Goal: Task Accomplishment & Management: Complete application form

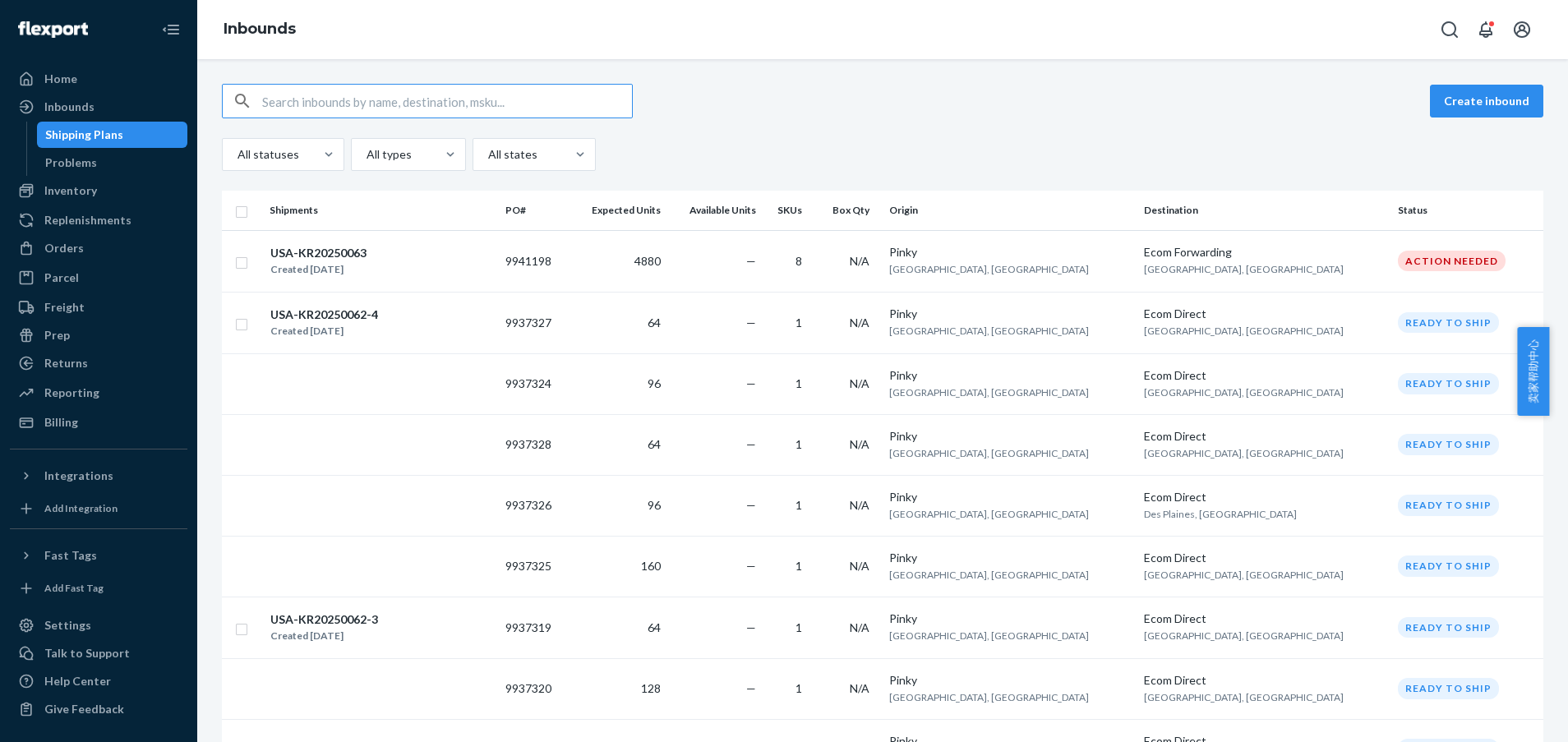
click at [1470, 96] on button "Create inbound" at bounding box center [1486, 101] width 113 height 33
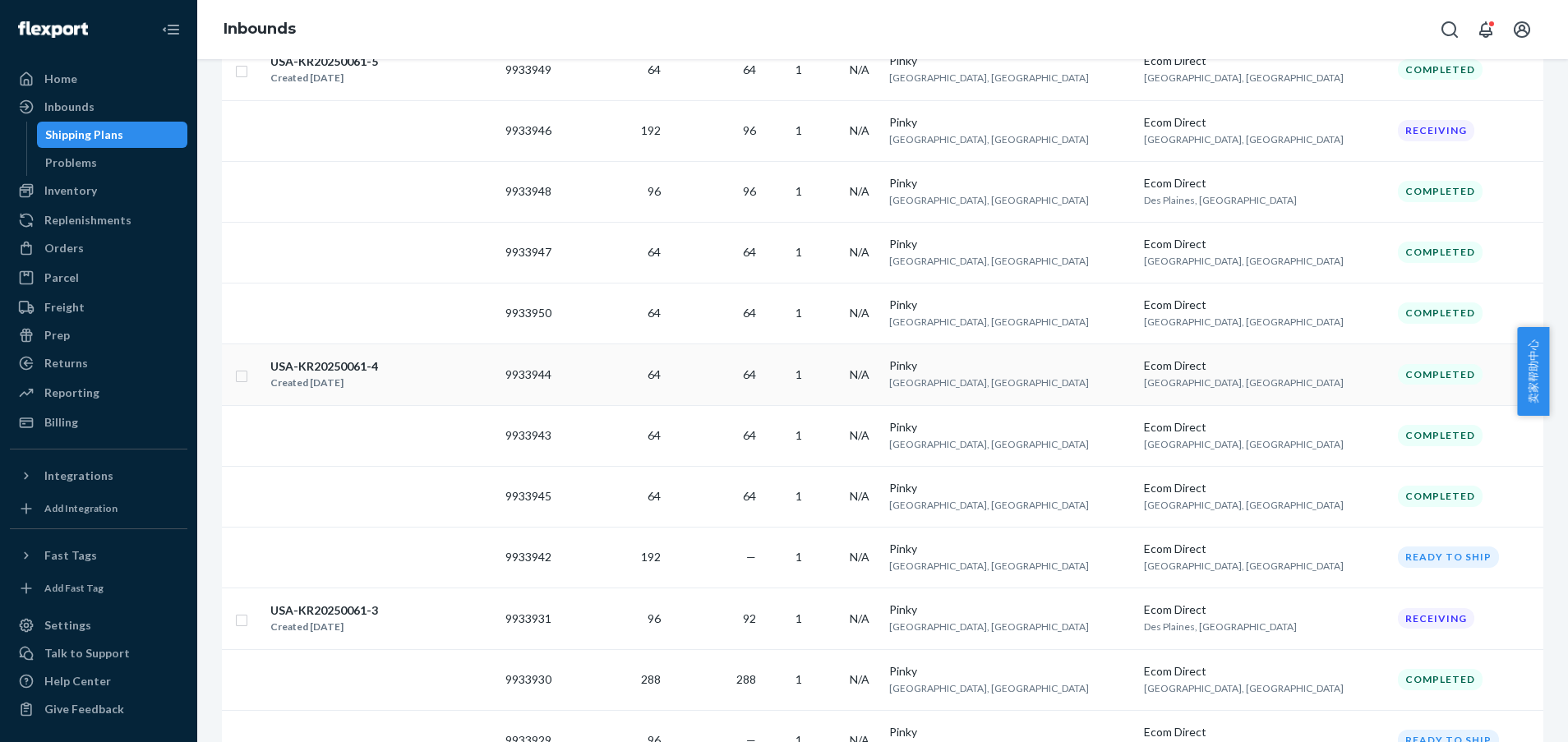
scroll to position [1122, 0]
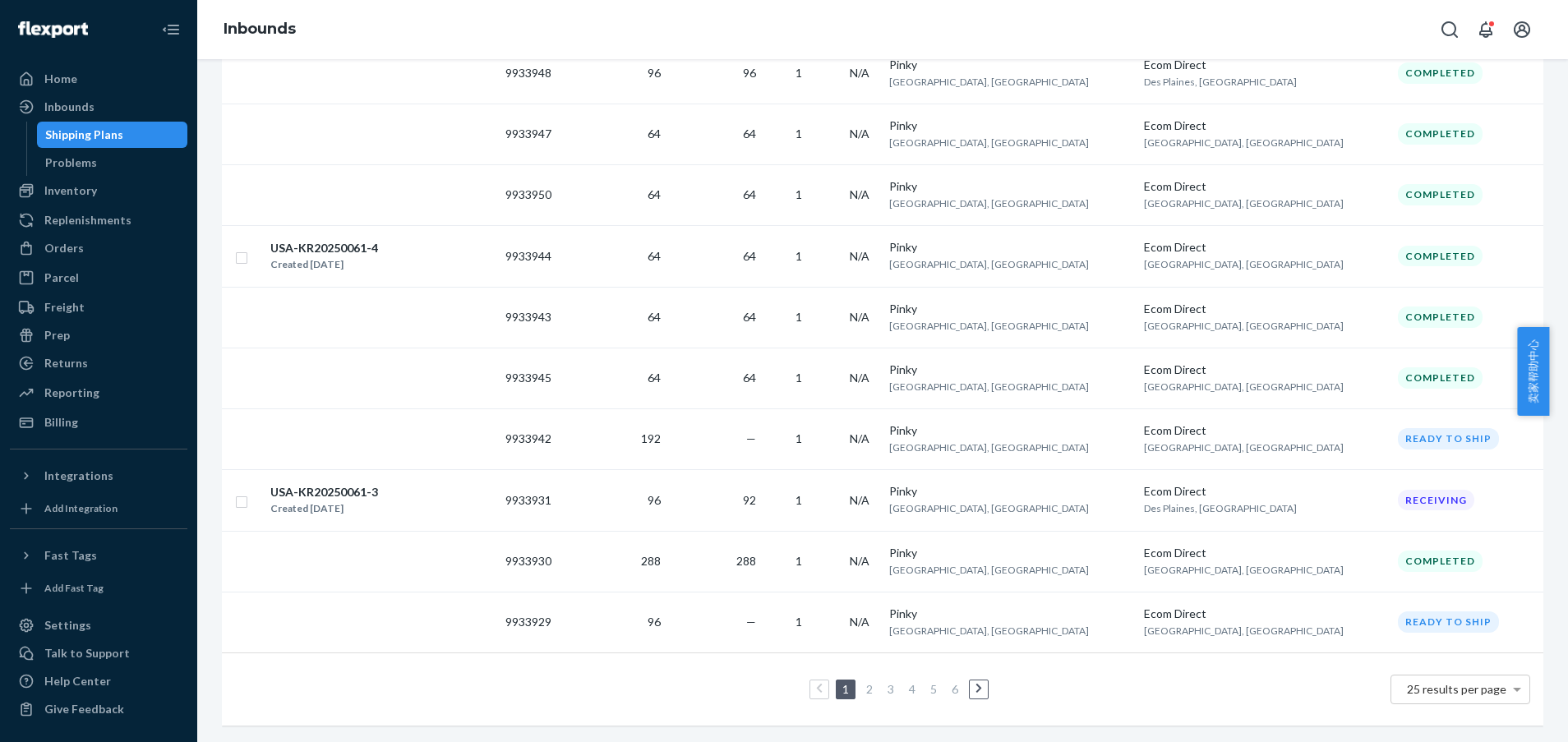
click at [863, 681] on link "2" at bounding box center [870, 688] width 14 height 14
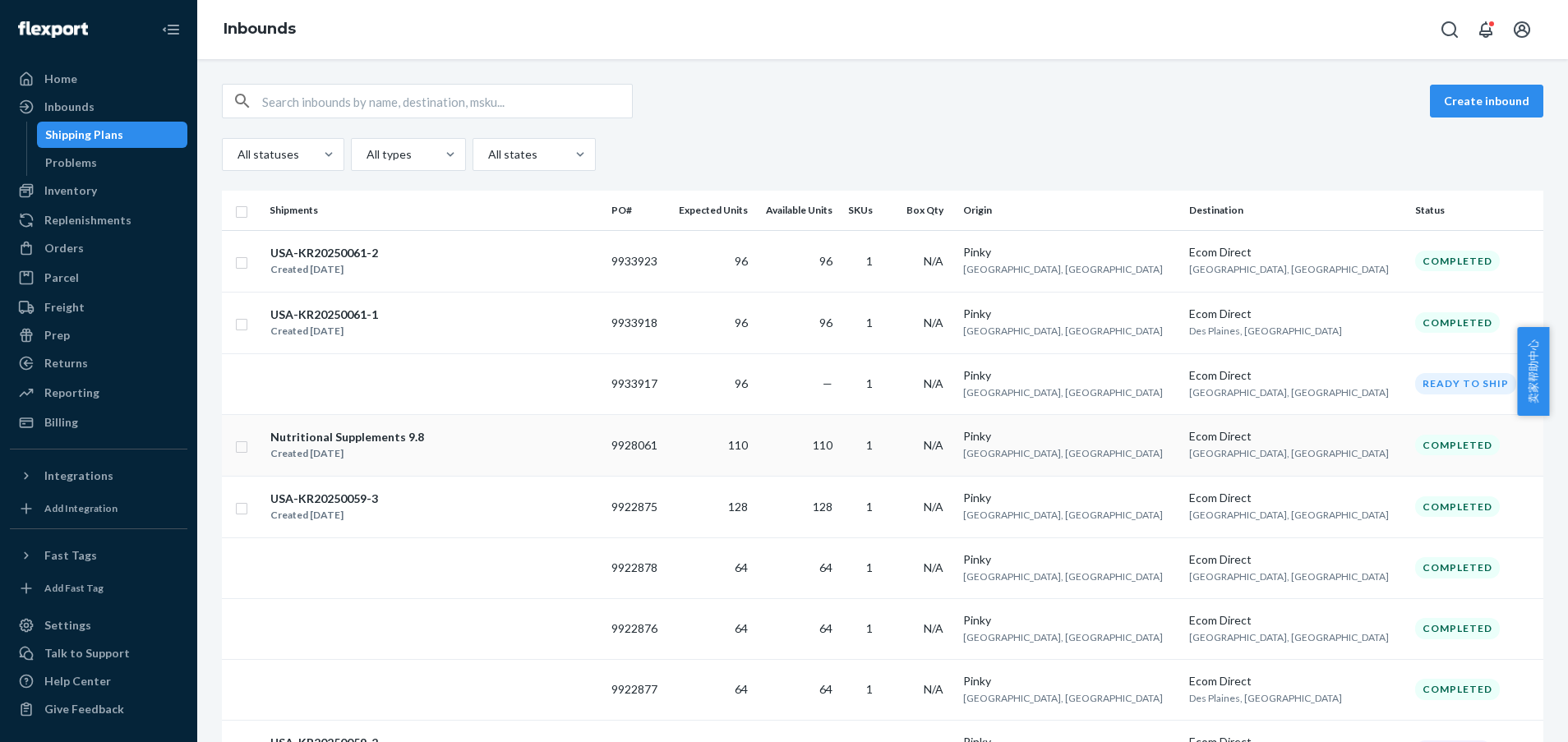
click at [240, 443] on input "checkbox" at bounding box center [241, 445] width 14 height 17
click at [1252, 109] on button "Duplicate" at bounding box center [1281, 101] width 82 height 33
checkbox input "false"
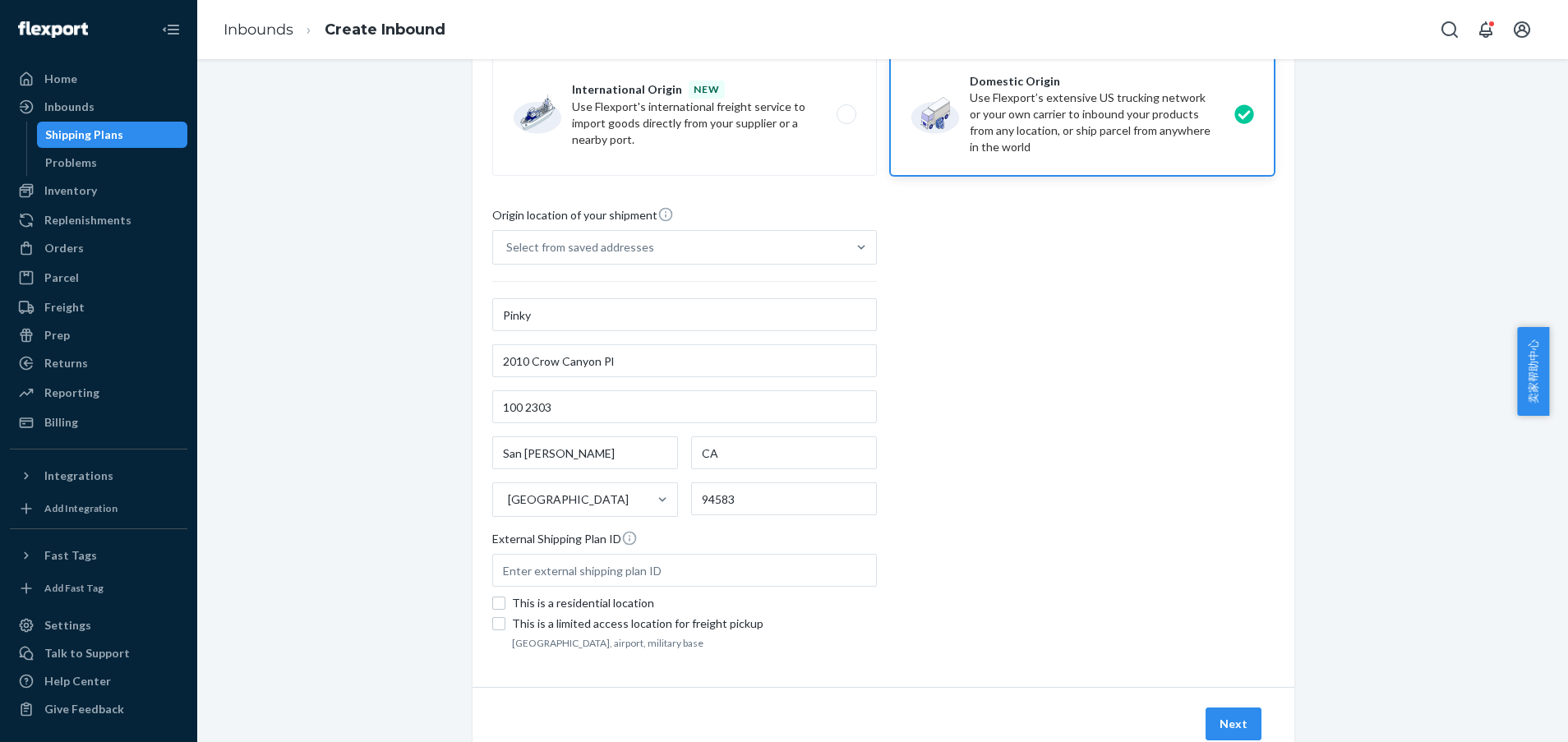
scroll to position [169, 0]
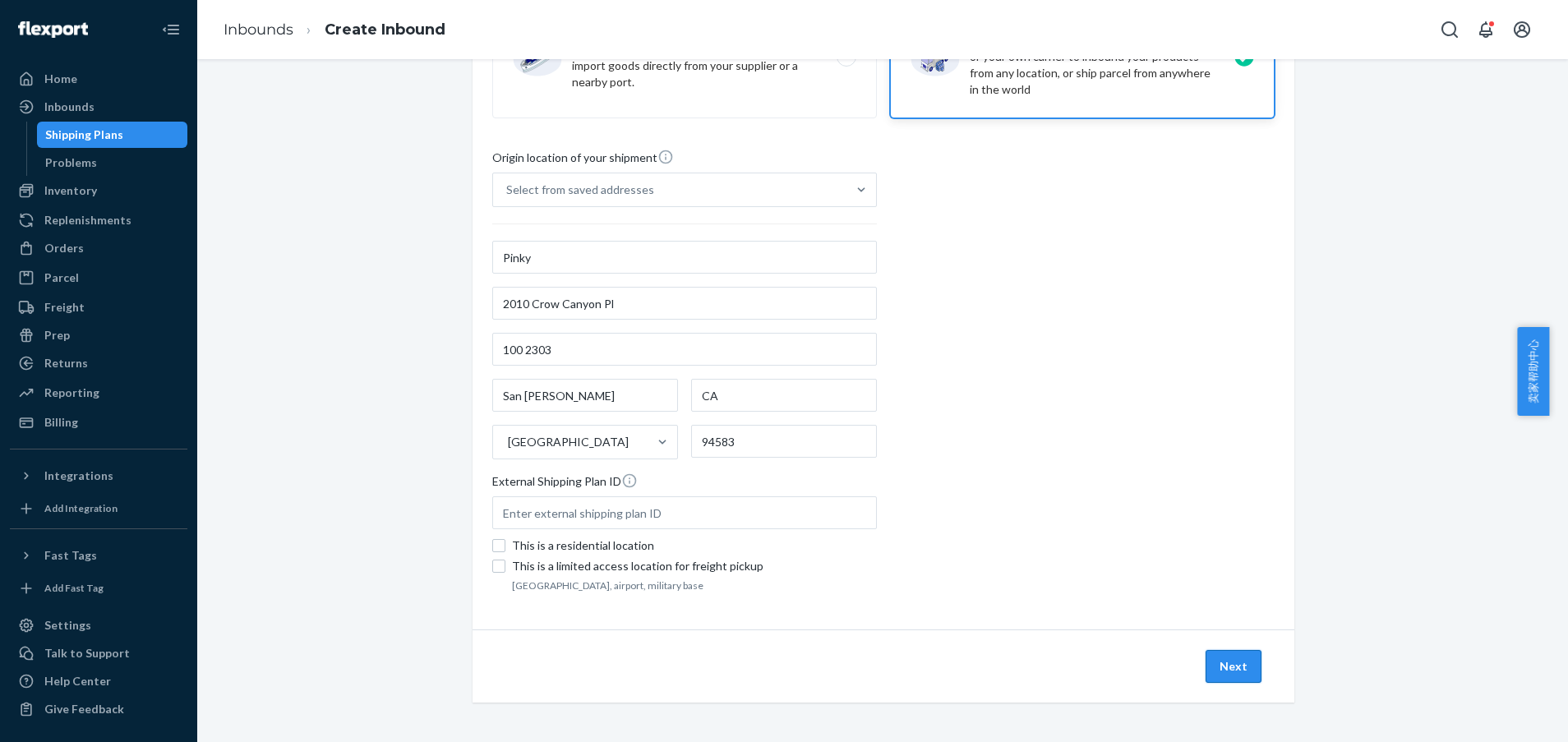
click at [1228, 668] on button "Next" at bounding box center [1234, 666] width 56 height 33
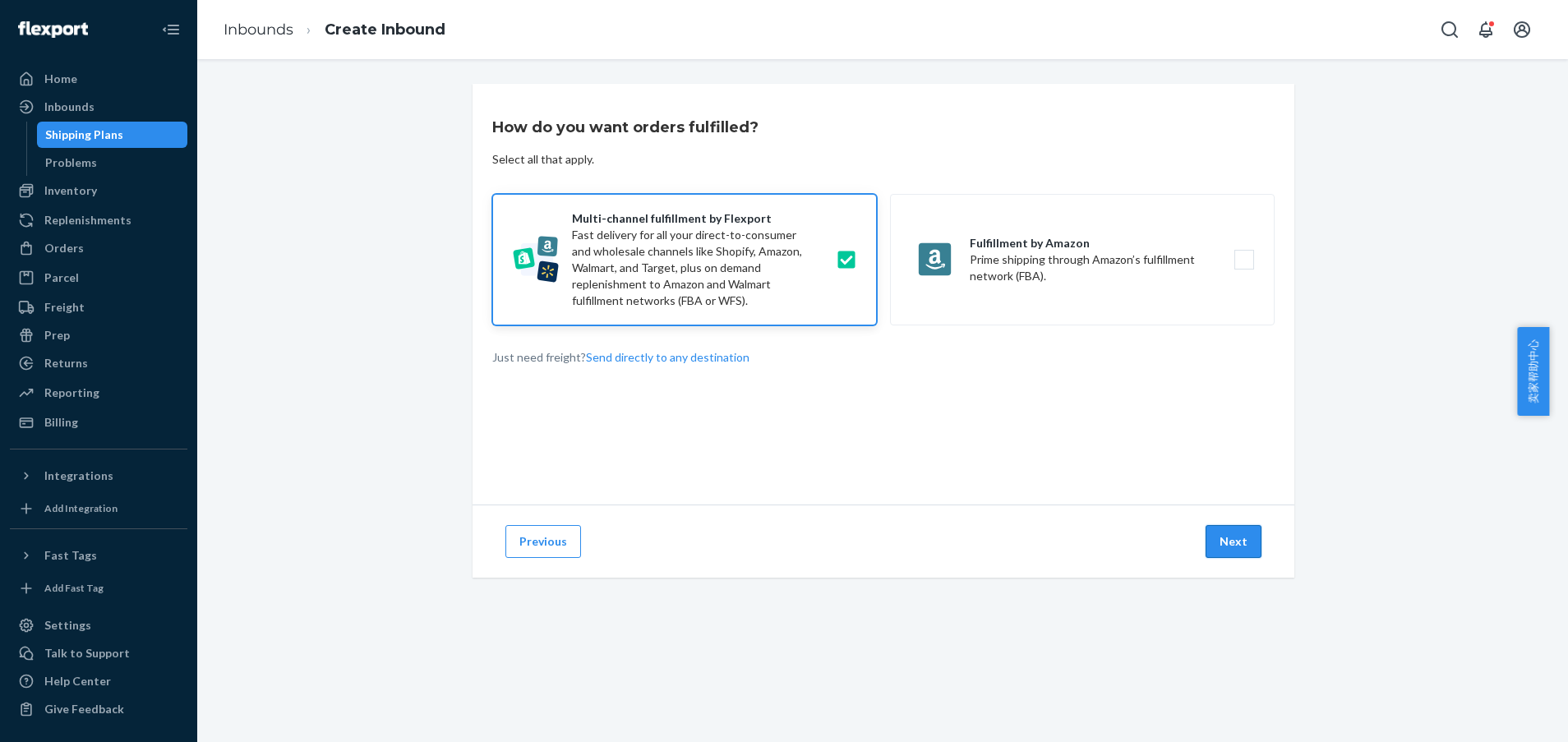
click at [1240, 553] on button "Next" at bounding box center [1234, 541] width 56 height 33
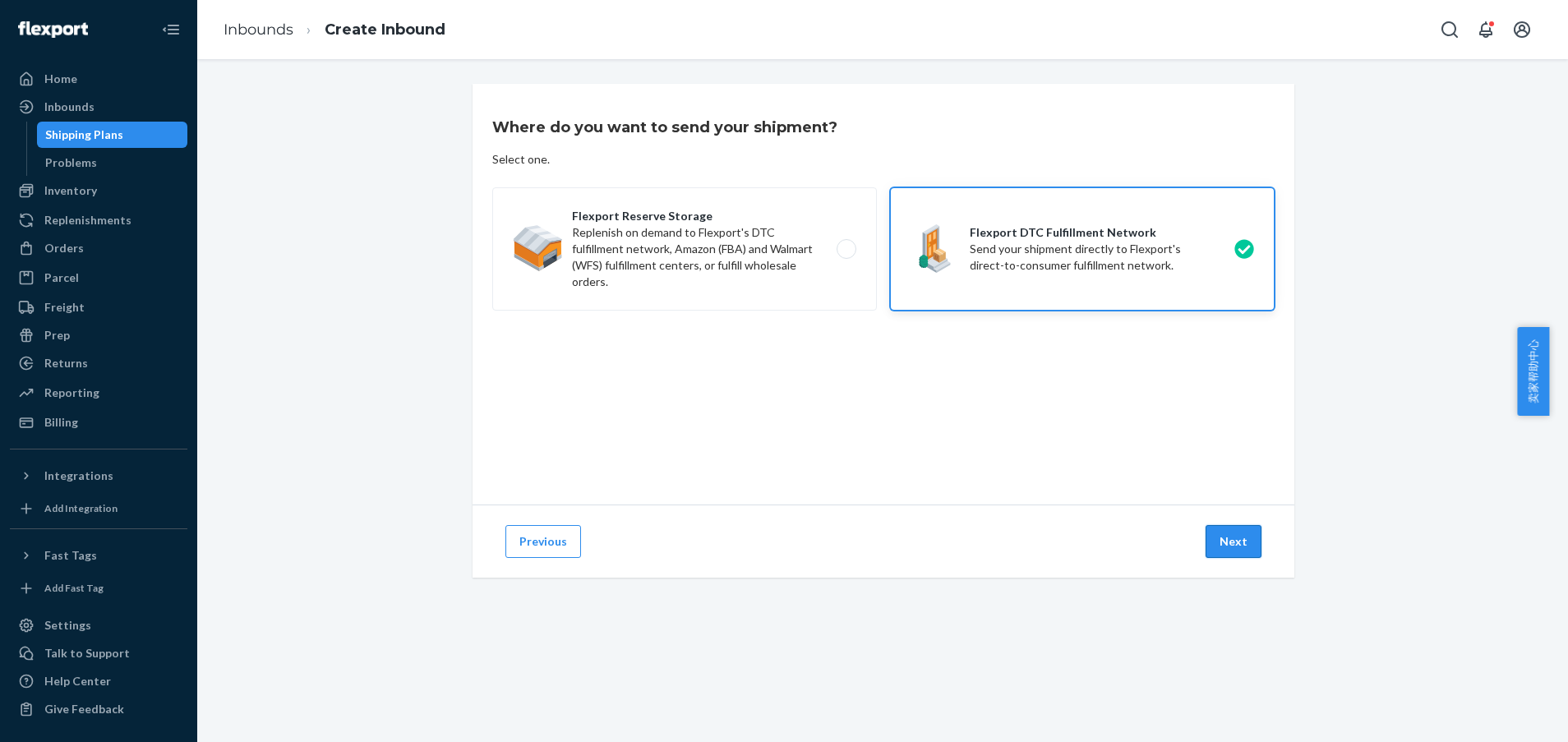
click at [1222, 543] on button "Next" at bounding box center [1234, 541] width 56 height 33
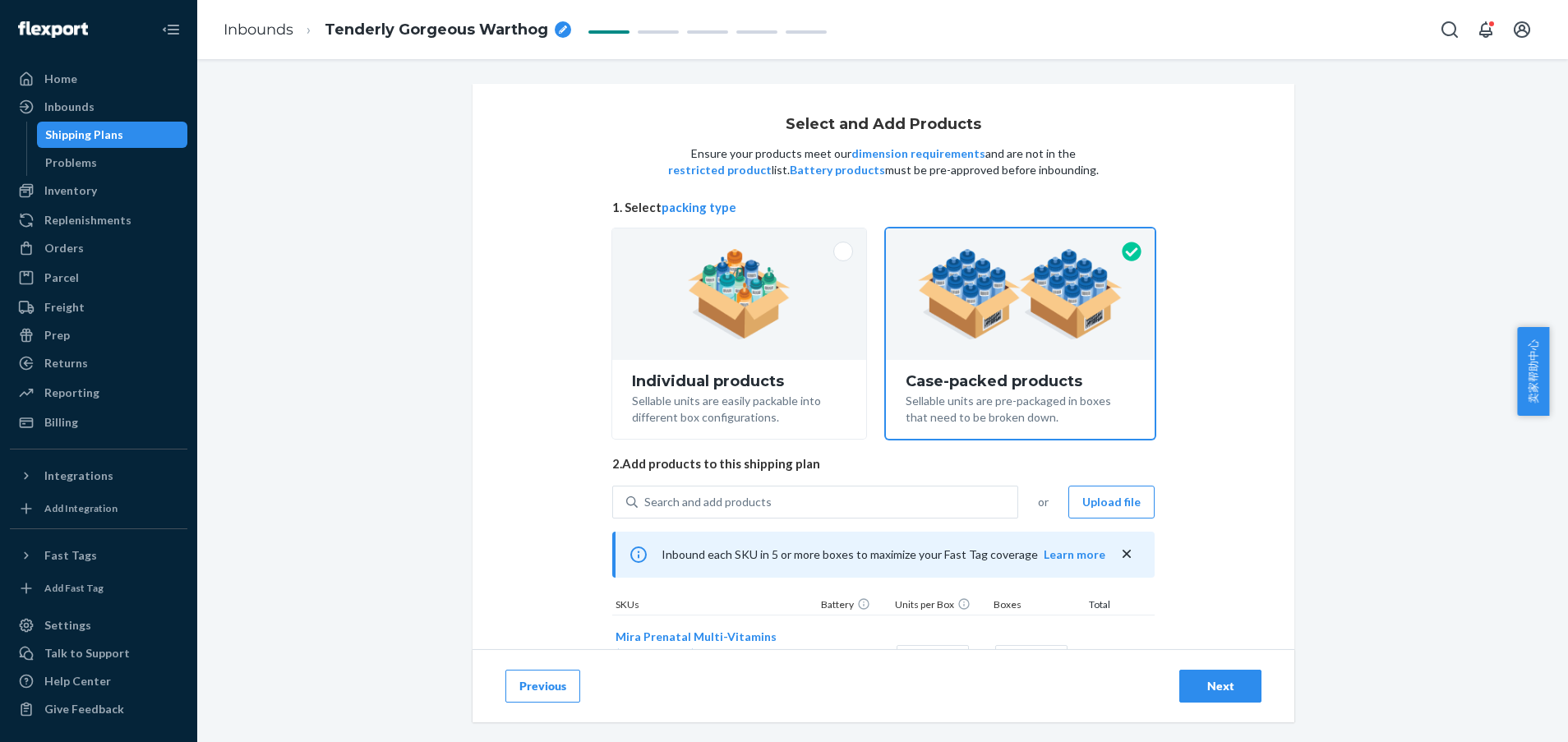
click at [563, 24] on div "breadcrumbs" at bounding box center [562, 29] width 16 height 16
drag, startPoint x: 484, startPoint y: 28, endPoint x: 283, endPoint y: 14, distance: 201.5
click at [283, 14] on ol "Inbounds Tenderly Gorgeous Warthog" at bounding box center [368, 29] width 315 height 52
type input "Nutritional Supplements 9.23"
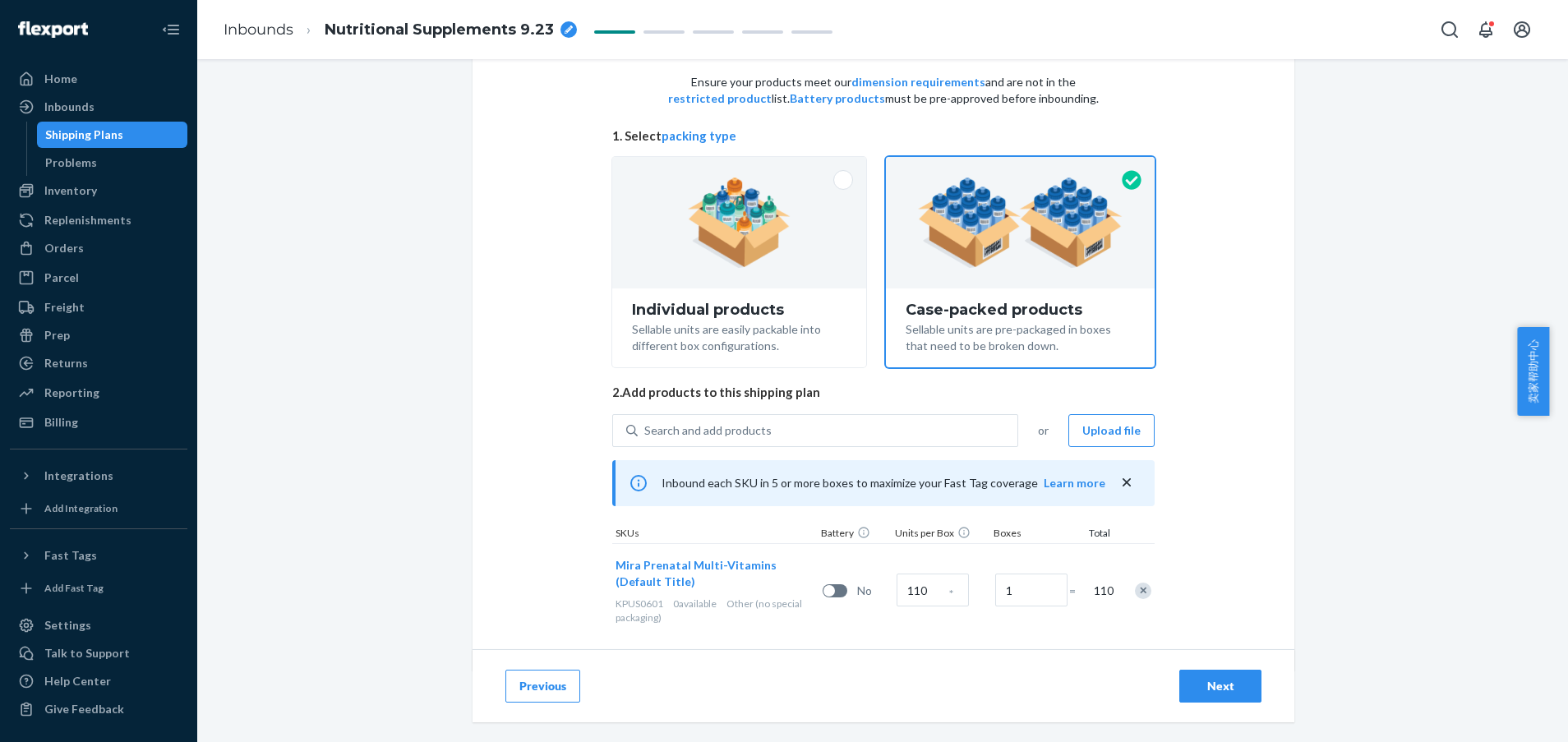
scroll to position [93, 0]
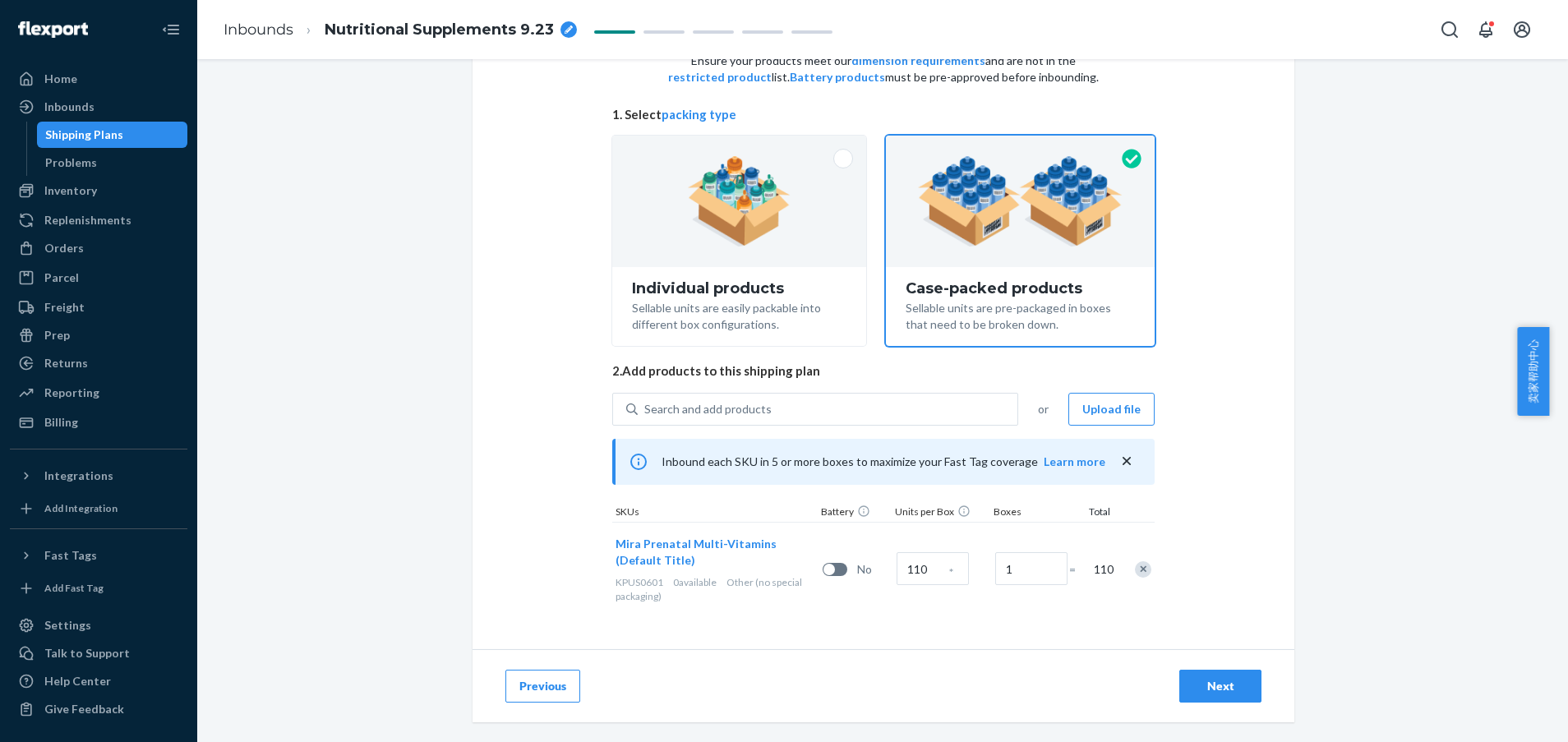
click at [1449, 392] on div "Select and Add Products Ensure your products meet our dimension requirements an…" at bounding box center [882, 279] width 1346 height 575
click at [1195, 677] on div "Next" at bounding box center [1220, 685] width 54 height 16
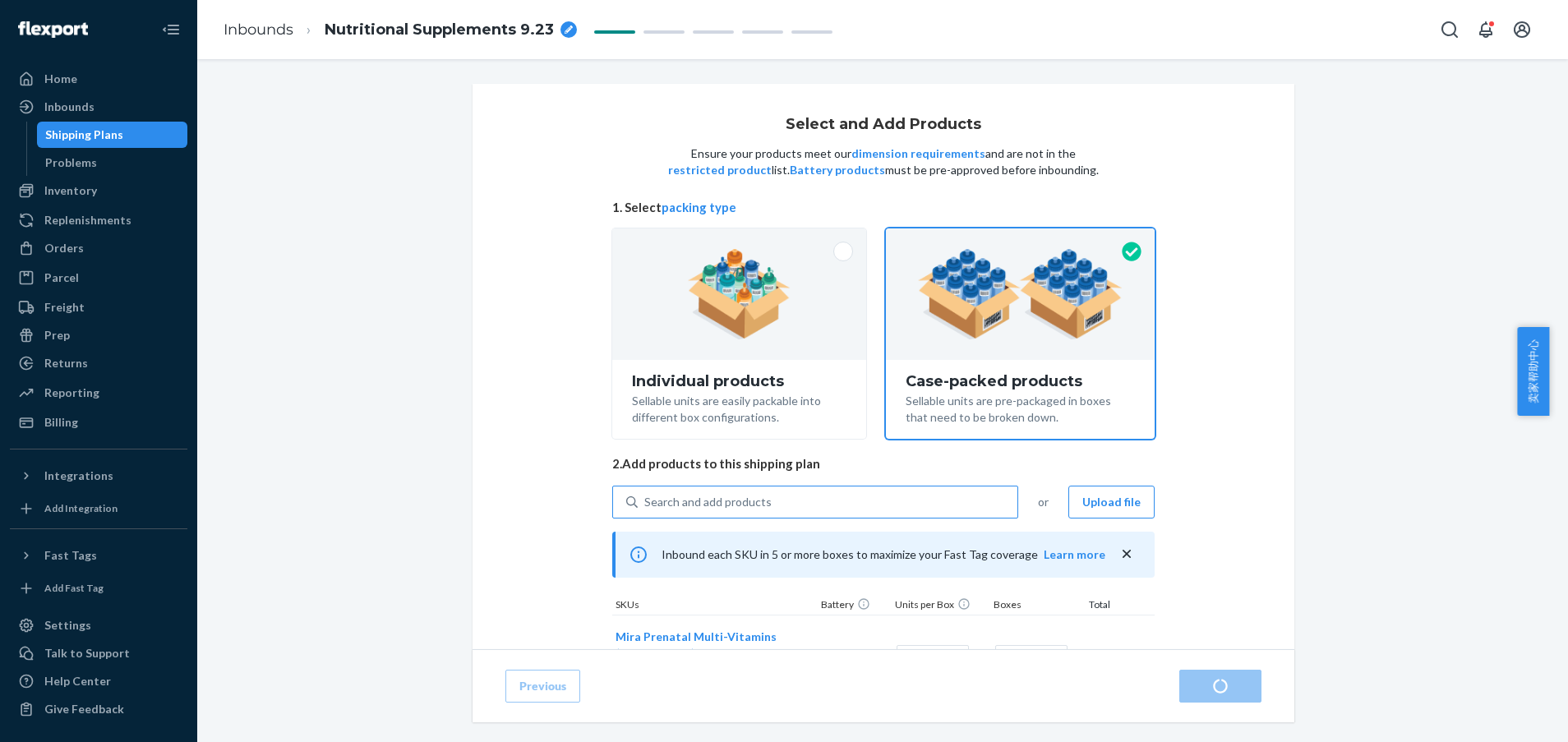
radio input "true"
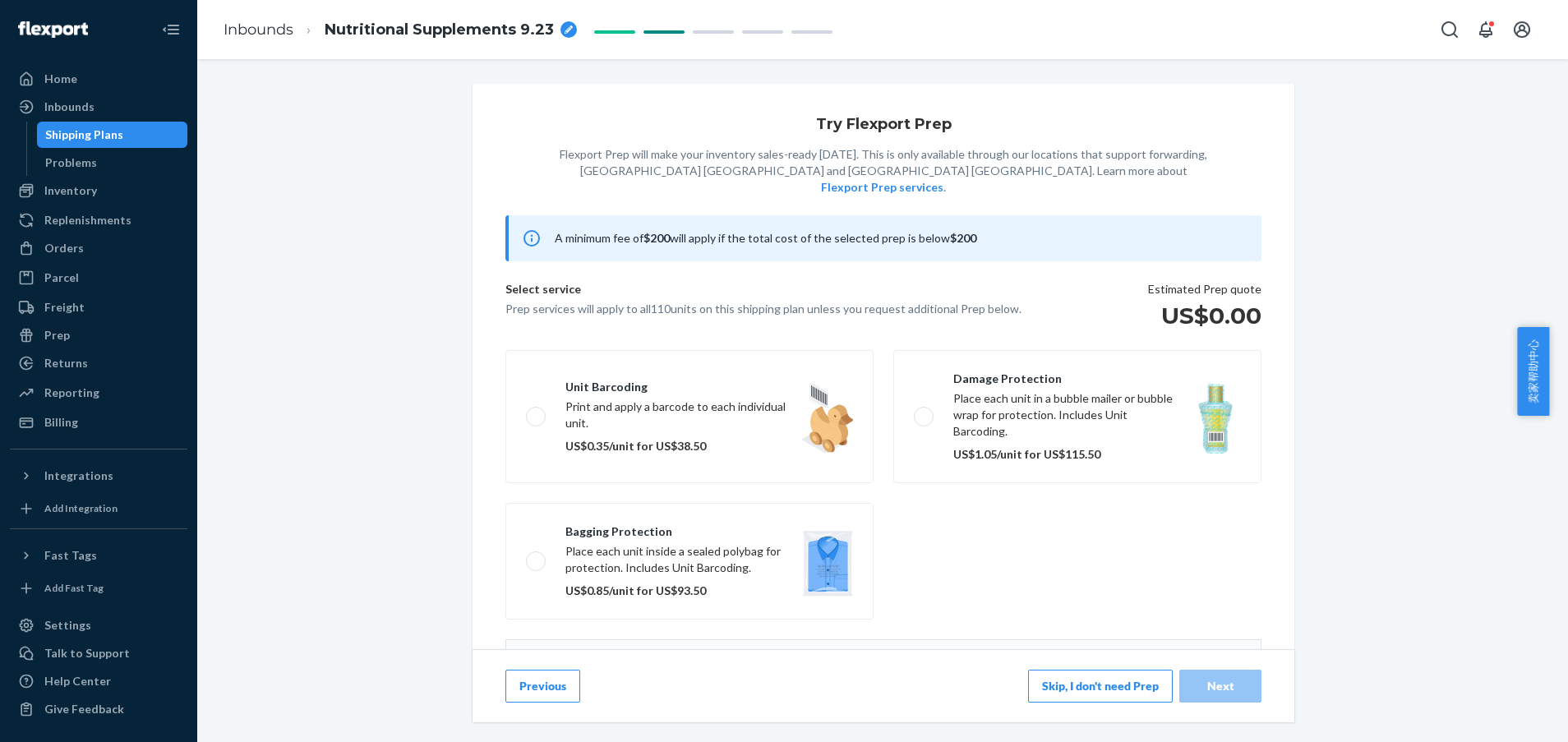
click at [1100, 670] on button "Skip, I don't need Prep" at bounding box center [1101, 686] width 145 height 33
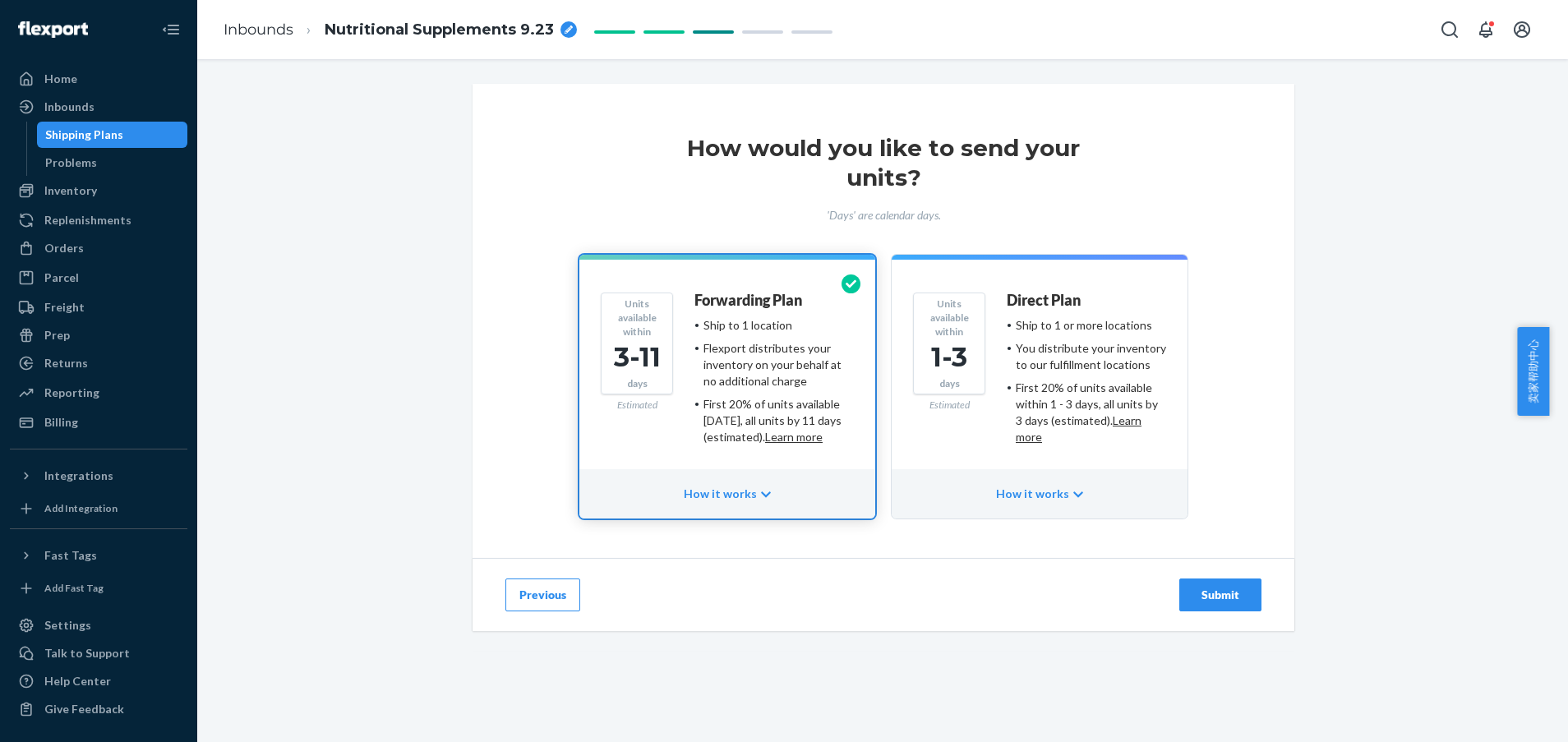
click at [1063, 383] on div "First 20% of units available within 1 - 3 days, all units by 3 days (estimated)…" at bounding box center [1091, 412] width 151 height 66
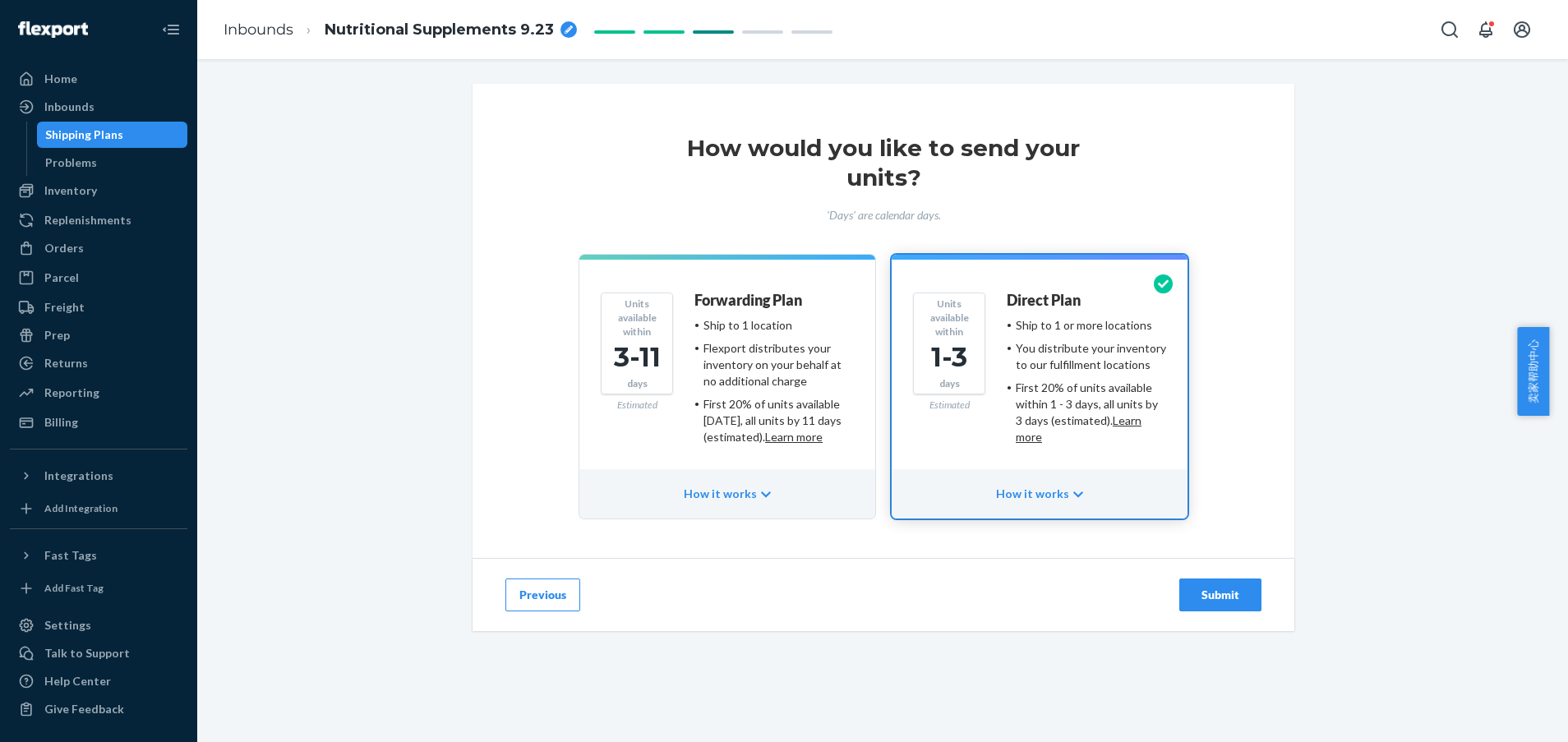
click at [1218, 591] on div "Submit" at bounding box center [1220, 594] width 54 height 16
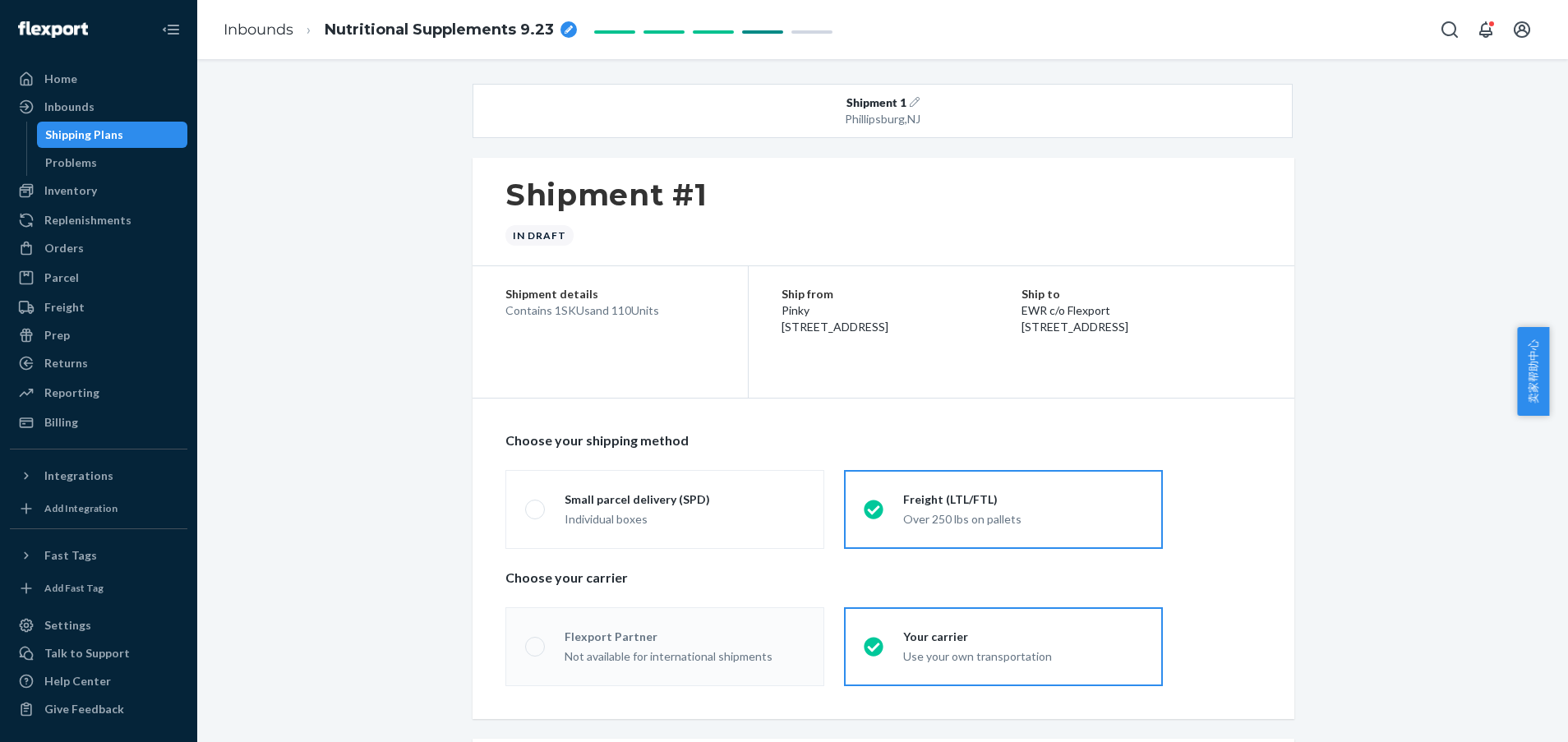
radio input "true"
radio input "false"
radio input "true"
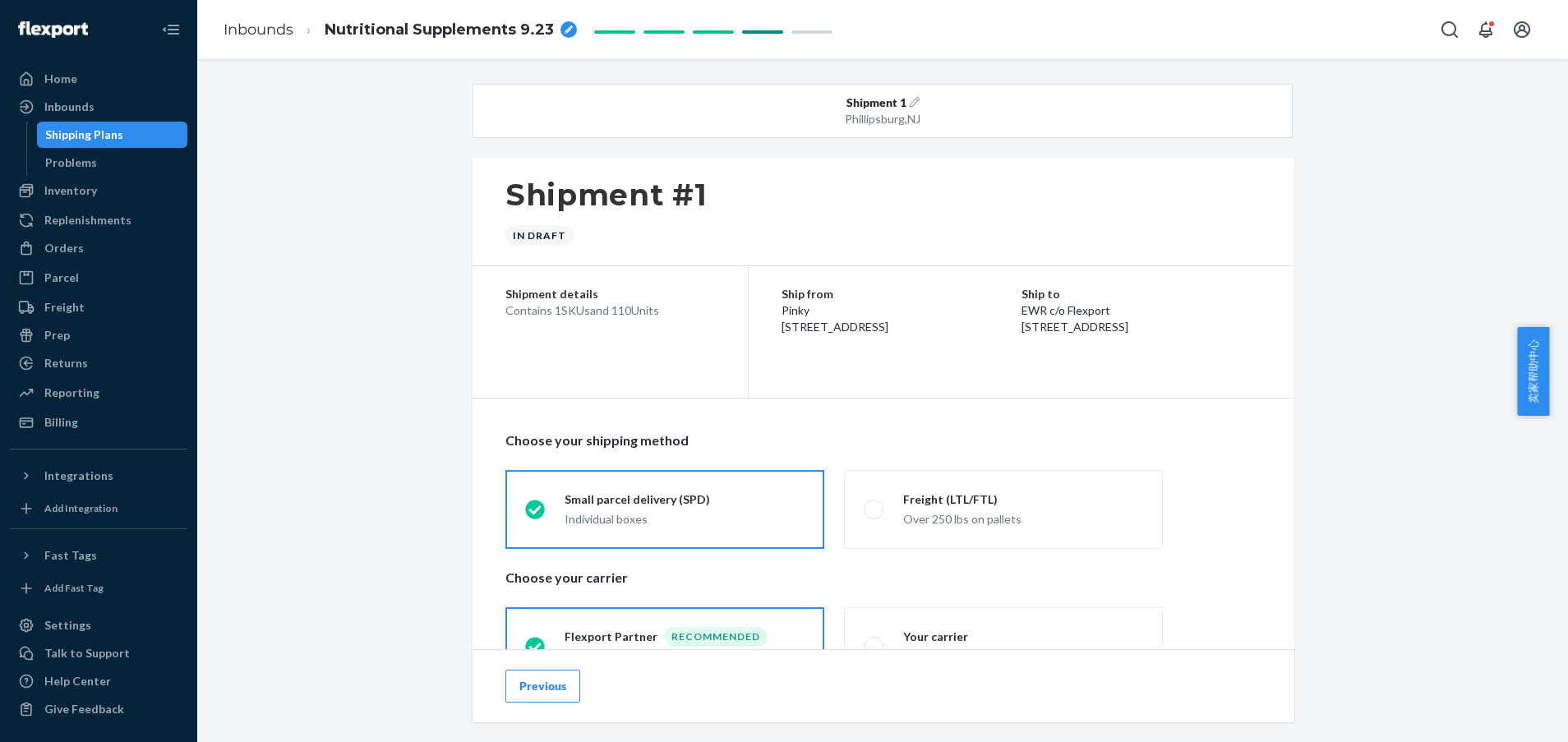
scroll to position [246, 0]
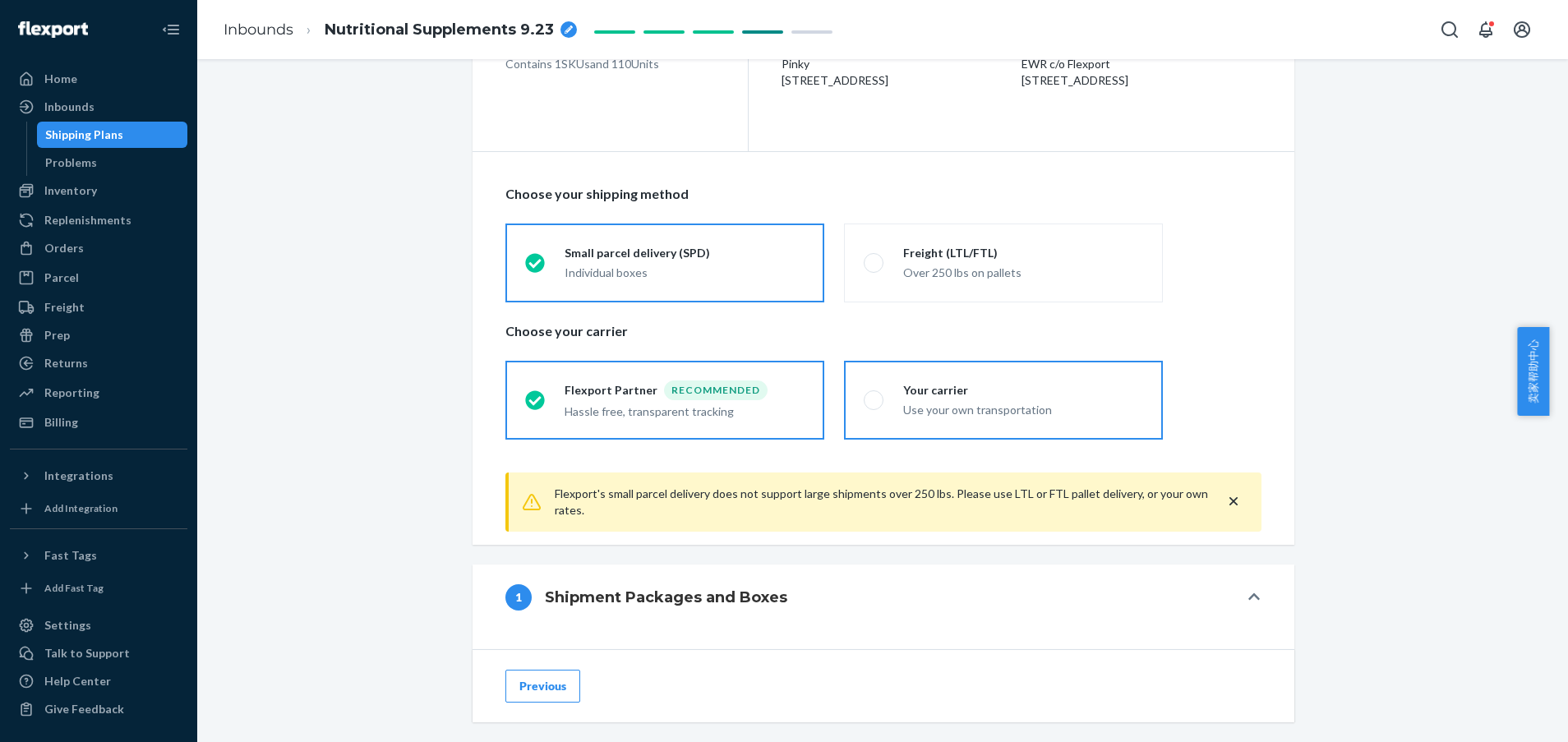
click at [867, 411] on label "Your carrier Use your own transportation" at bounding box center [1003, 400] width 319 height 79
click at [867, 405] on input "Your carrier Use your own transportation" at bounding box center [868, 399] width 11 height 11
radio input "true"
radio input "false"
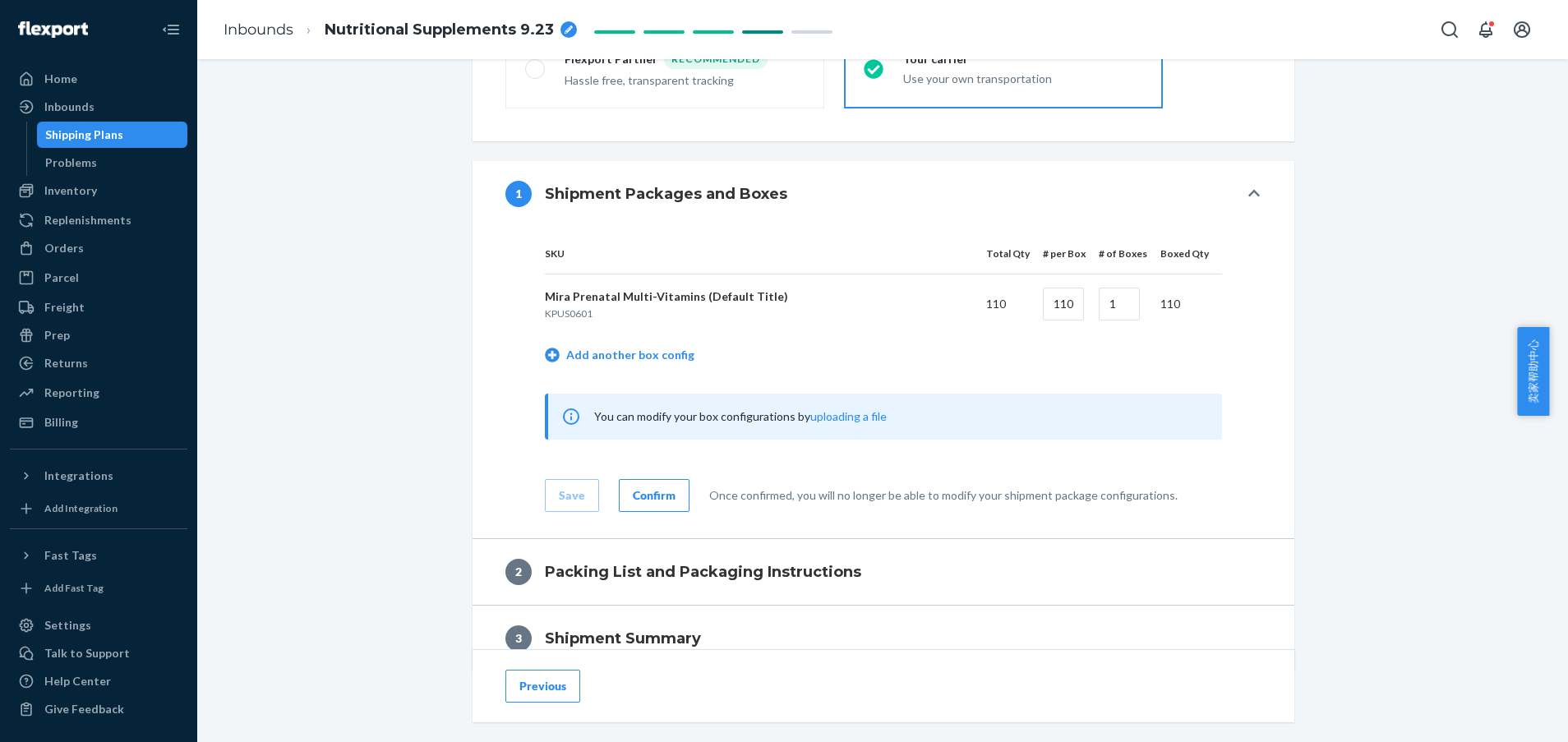
scroll to position [616, 0]
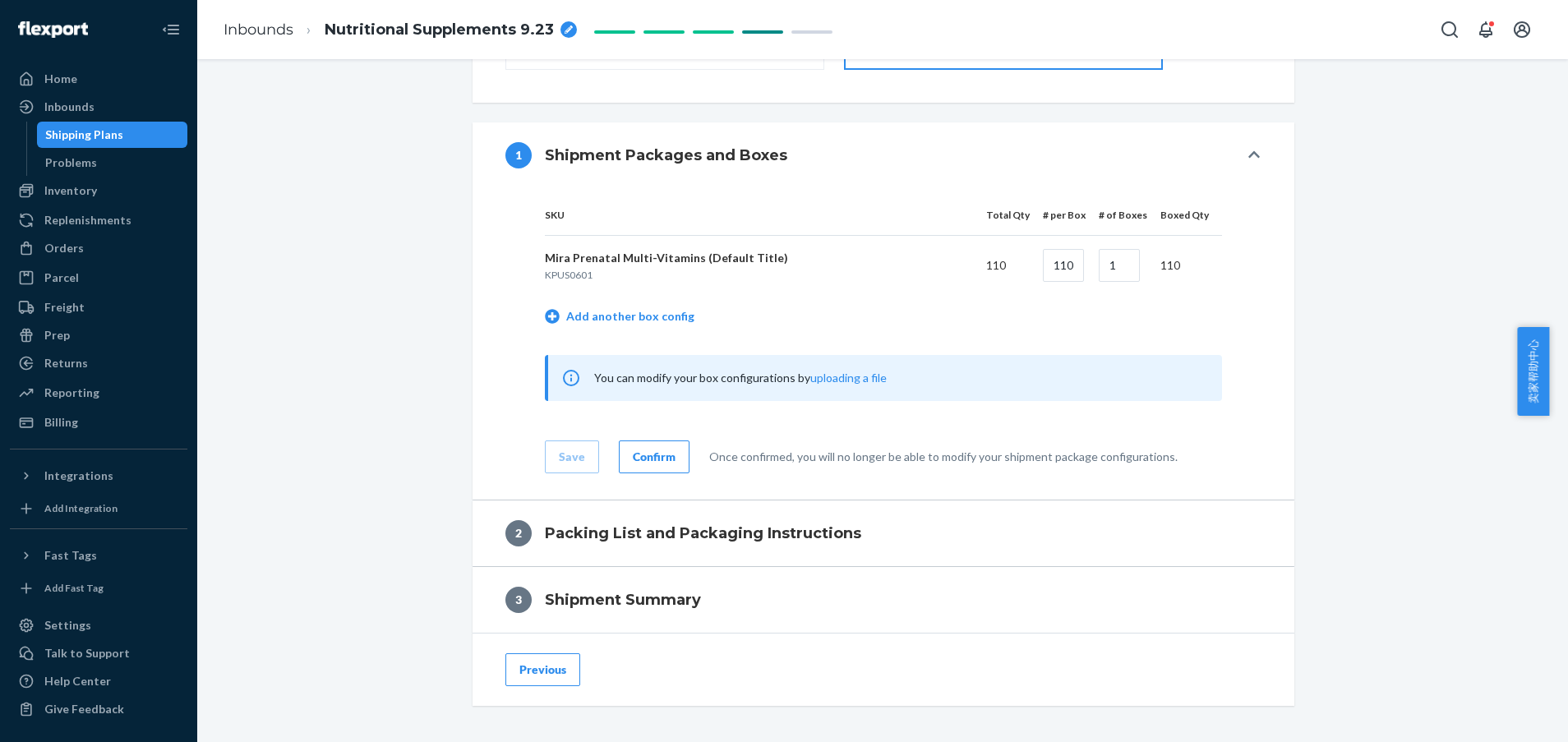
click at [637, 455] on div "Confirm" at bounding box center [654, 456] width 42 height 16
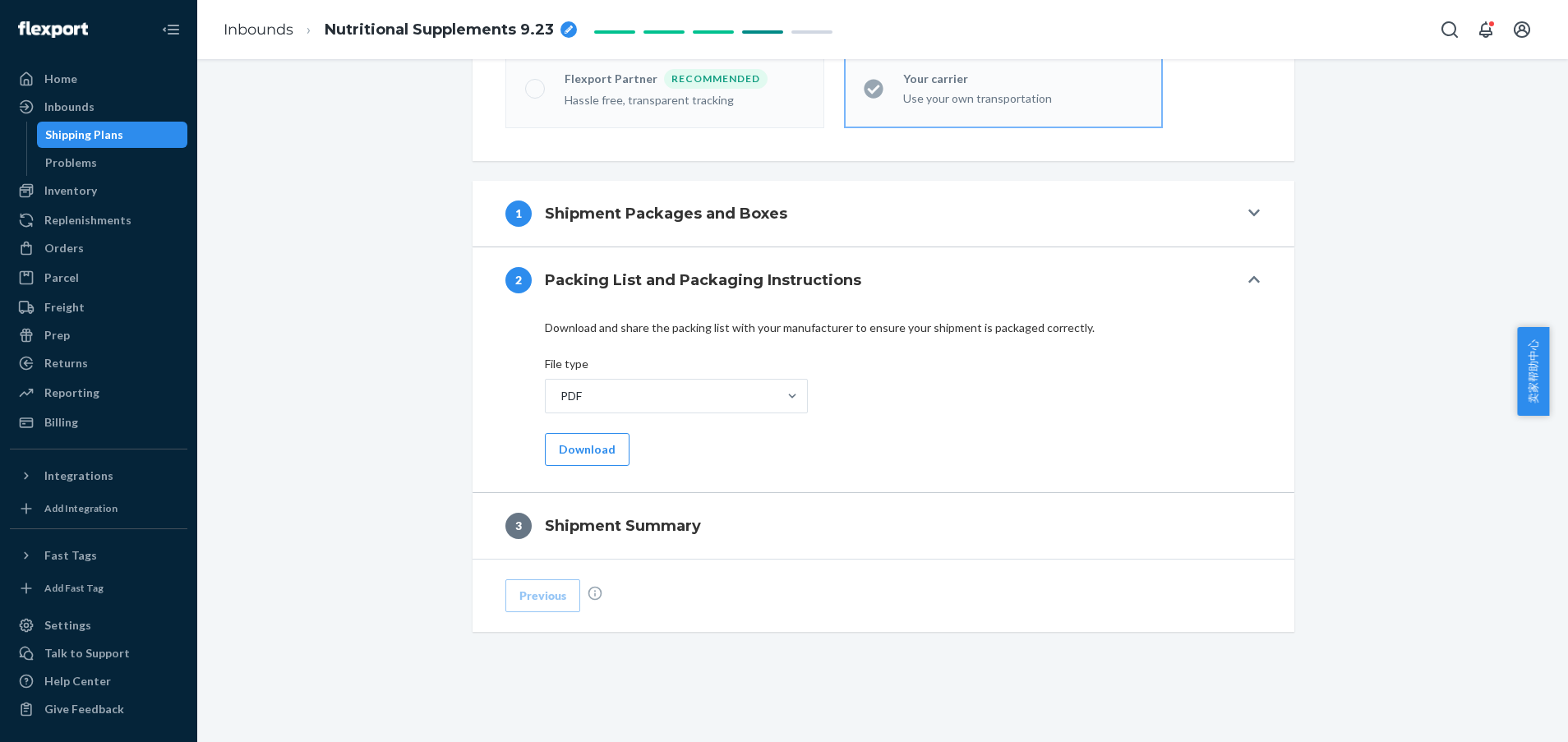
scroll to position [558, 0]
click at [593, 444] on button "Download" at bounding box center [587, 450] width 85 height 33
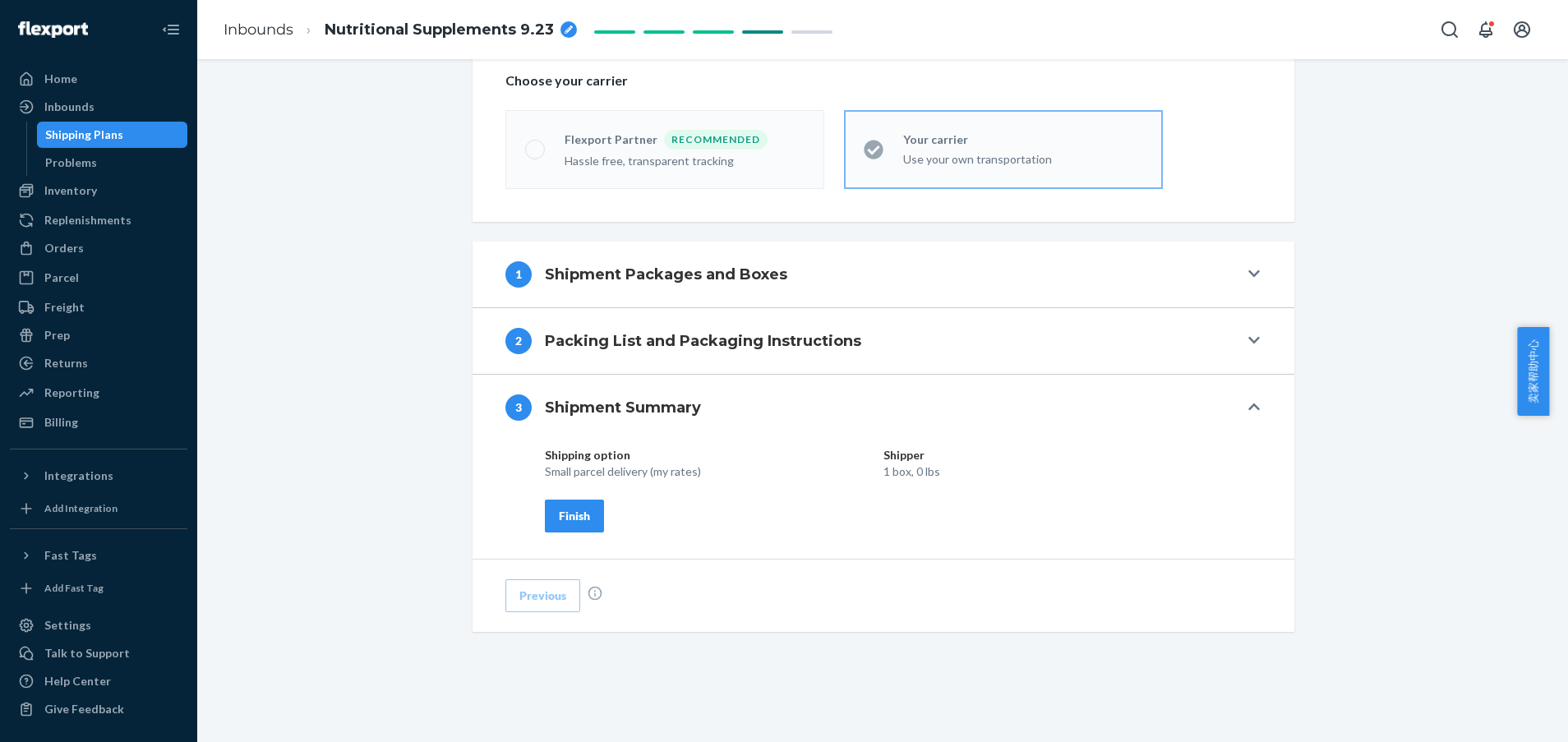
scroll to position [497, 0]
click at [559, 518] on div "Finish" at bounding box center [574, 515] width 31 height 16
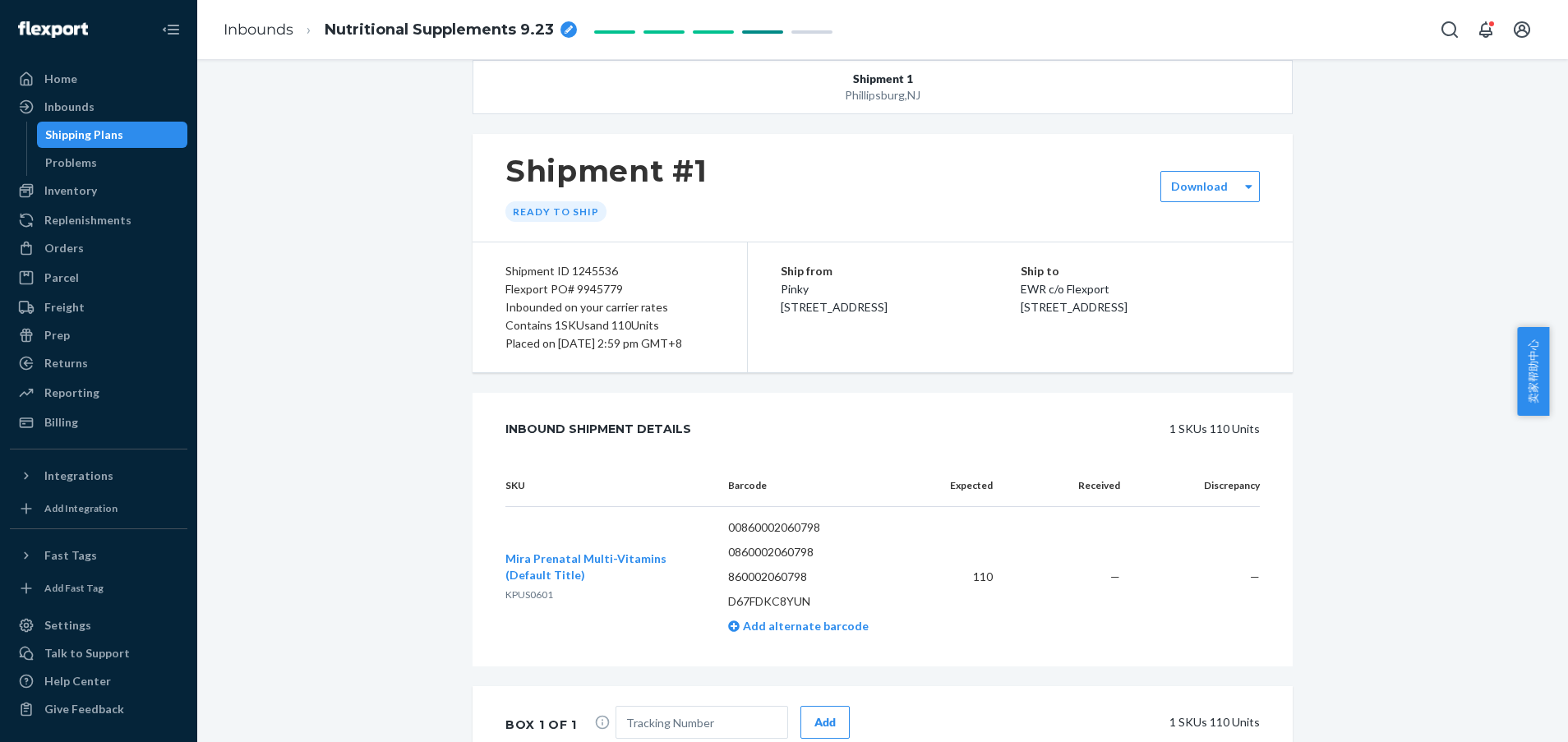
scroll to position [0, 0]
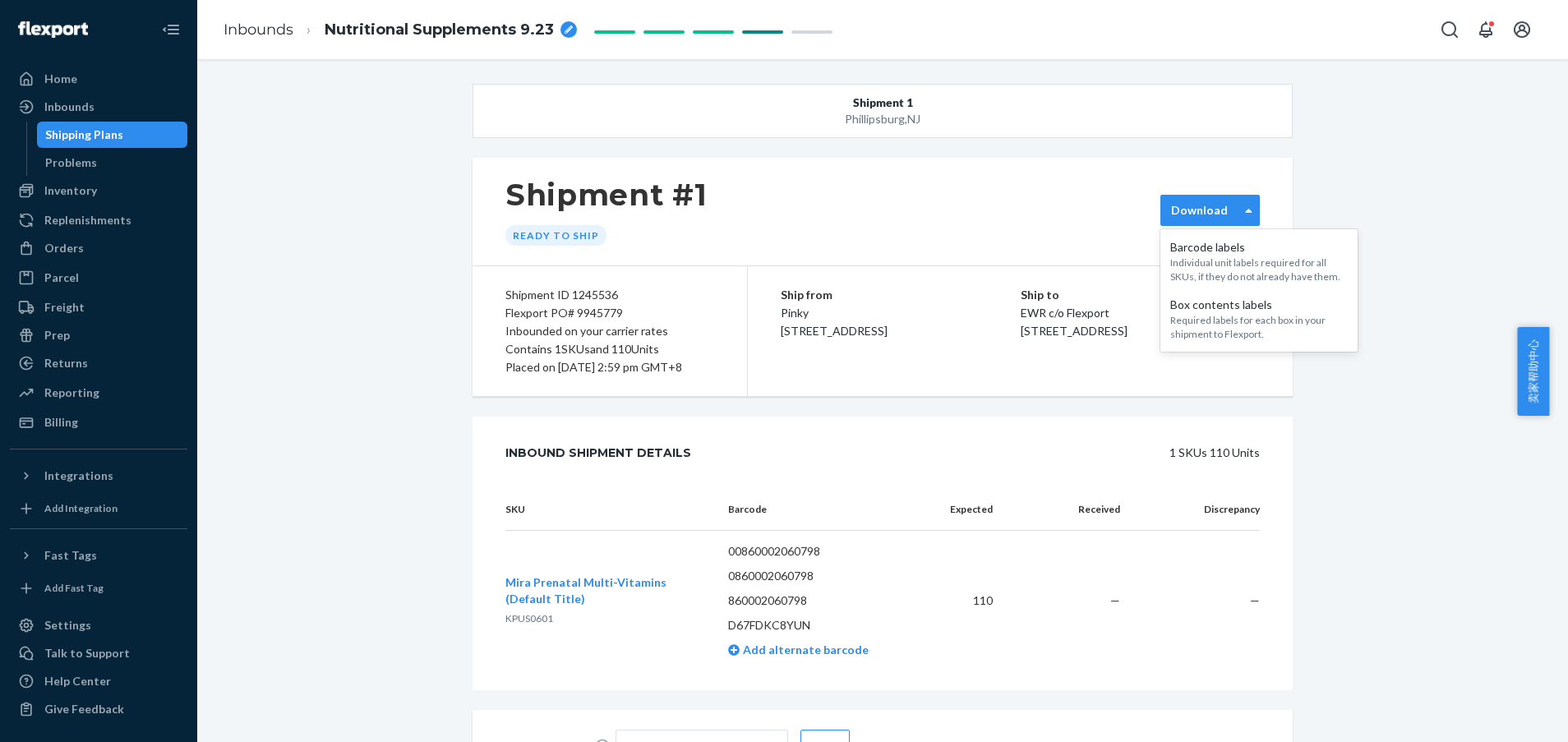
click at [1185, 216] on label "Download" at bounding box center [1199, 209] width 57 height 16
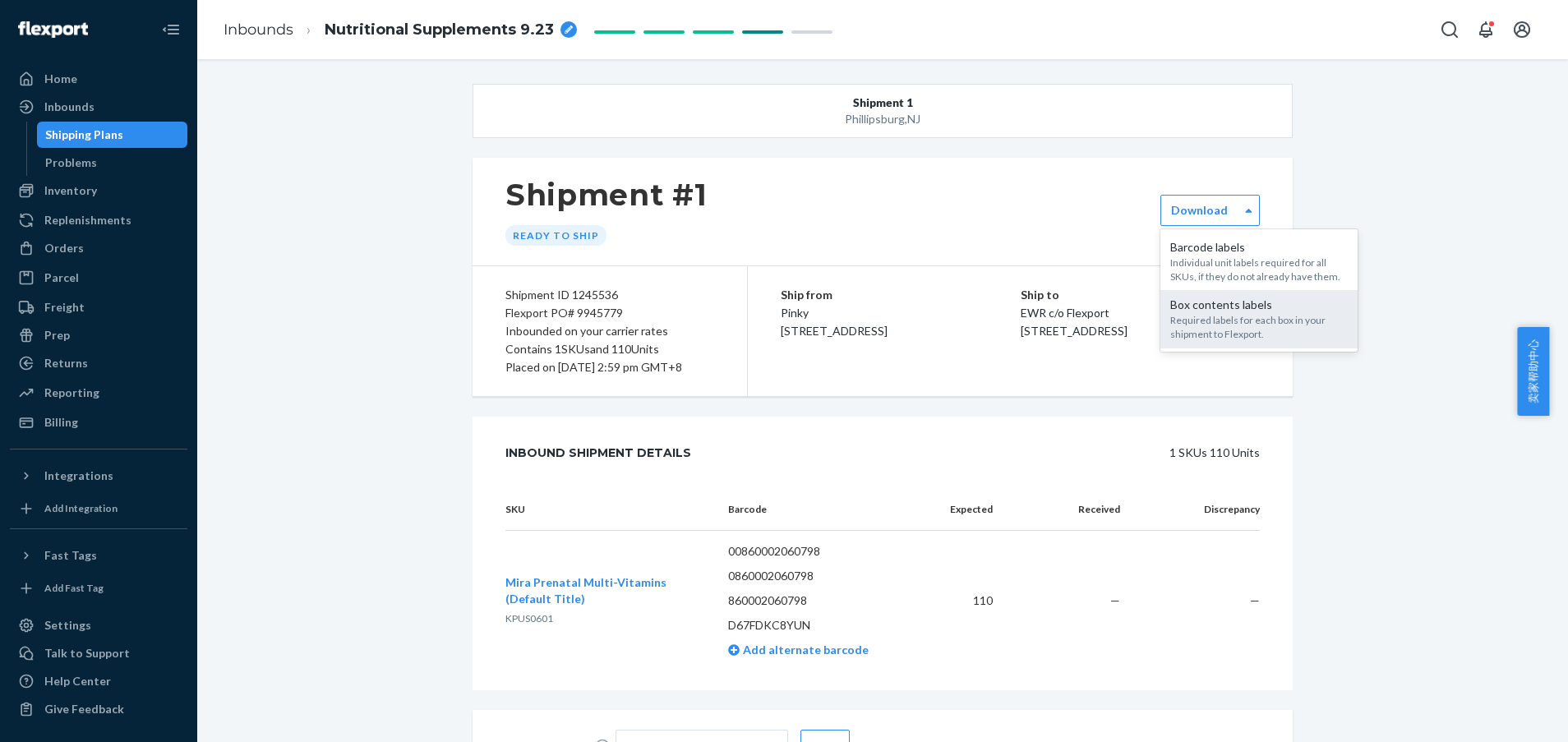
click at [1185, 312] on div "Box contents labels" at bounding box center [1259, 304] width 178 height 16
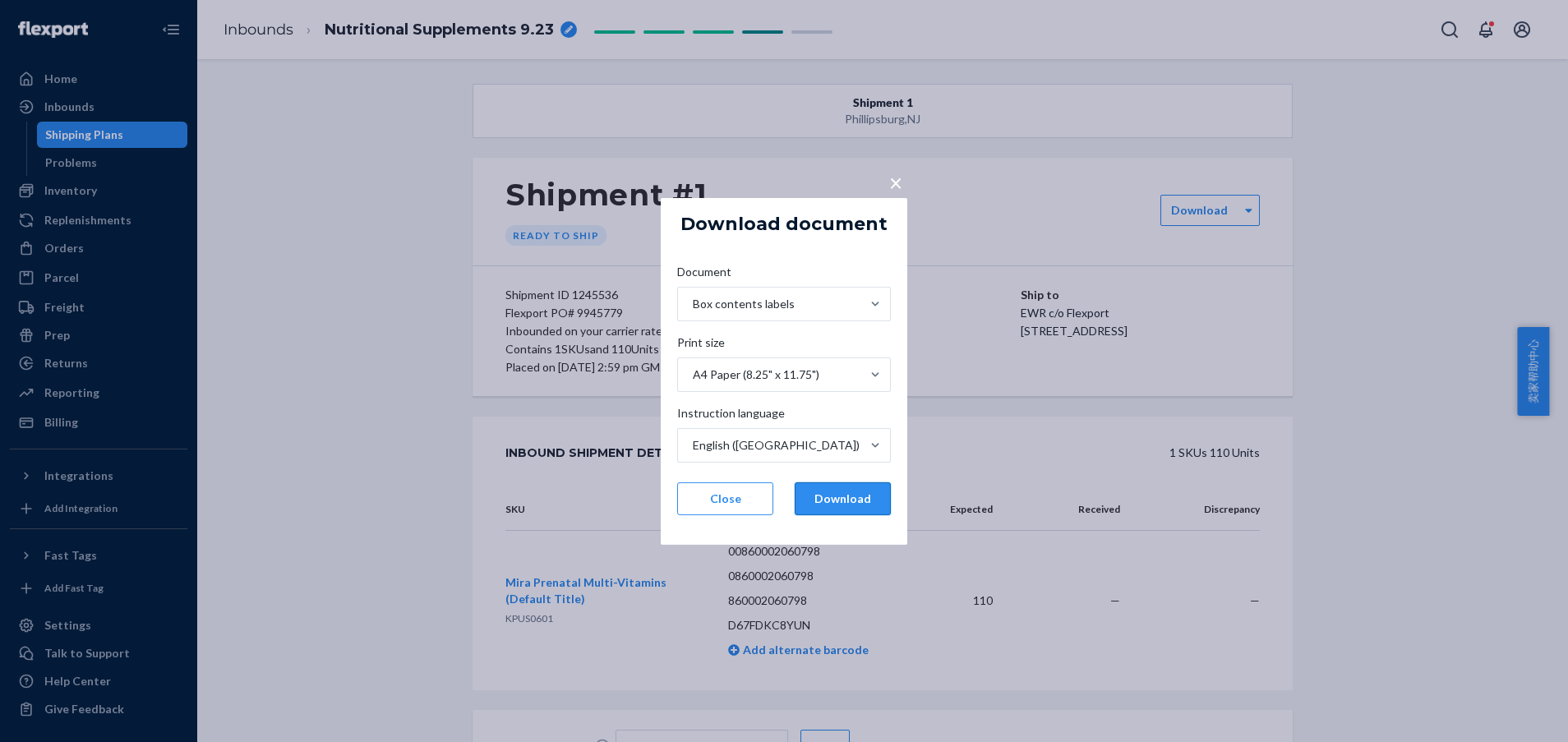
click at [808, 488] on button "Download" at bounding box center [843, 499] width 97 height 33
click at [886, 179] on button "×" at bounding box center [896, 179] width 23 height 29
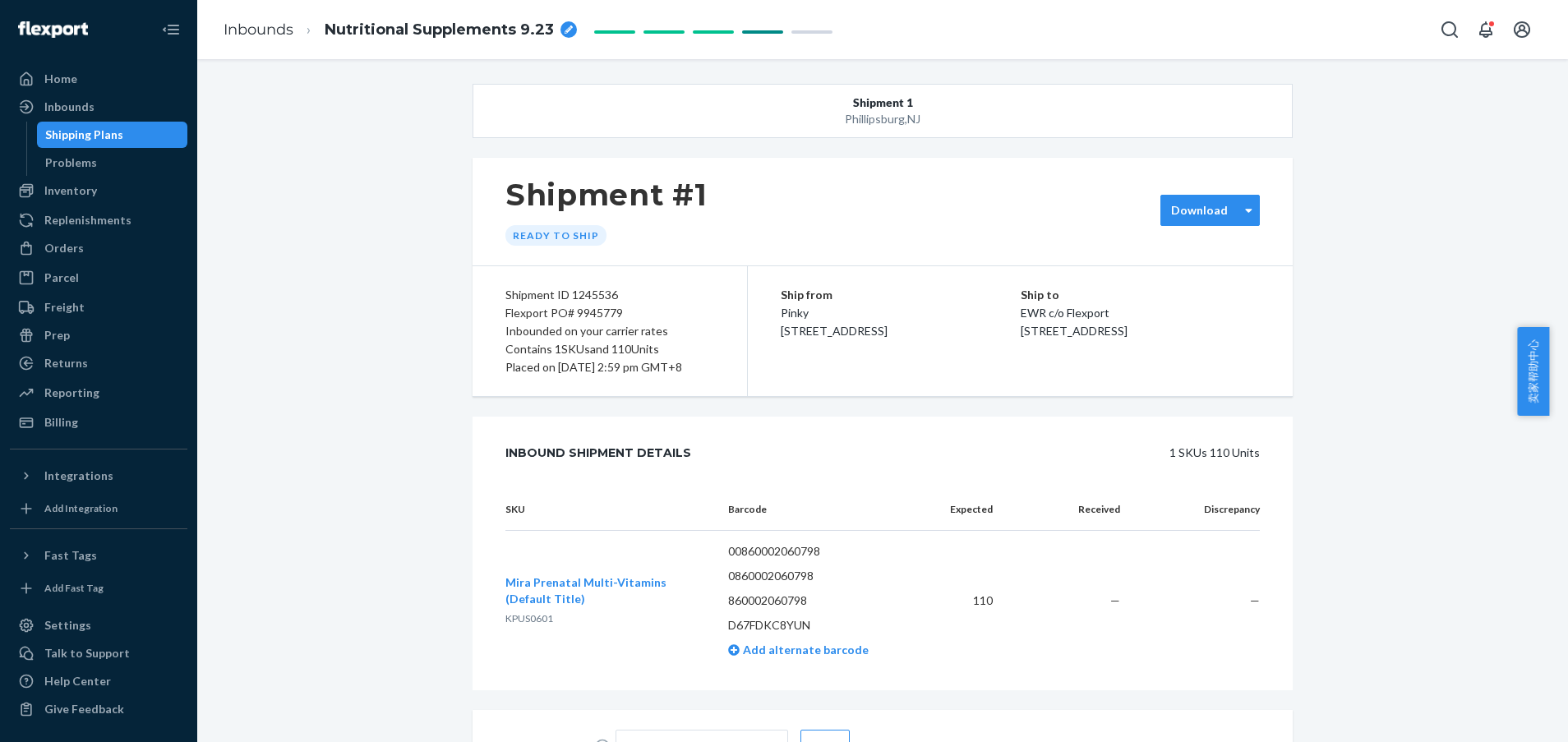
click at [1190, 216] on label "Download" at bounding box center [1199, 209] width 57 height 16
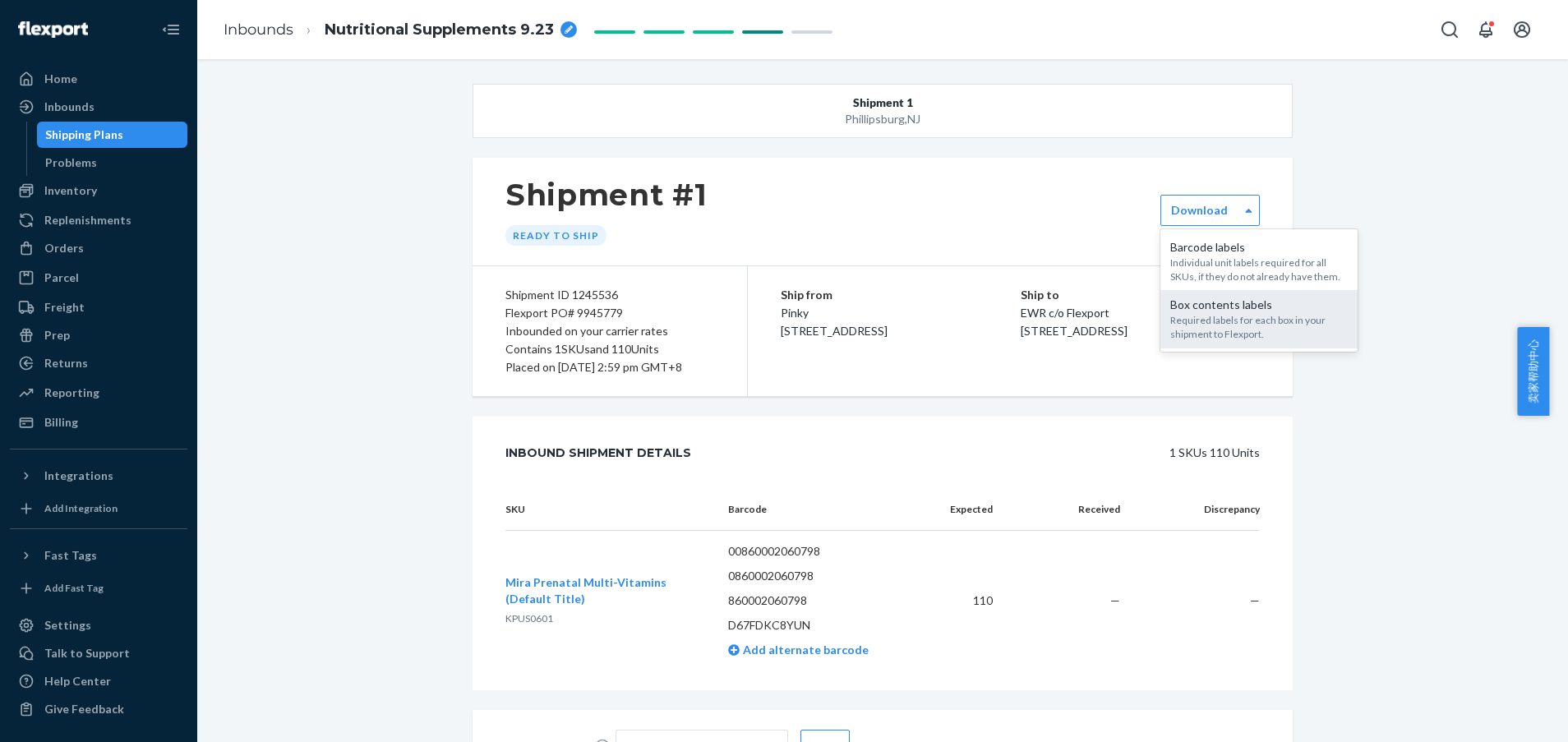
click at [1211, 322] on div "Required labels for each box in your shipment to Flexport." at bounding box center [1259, 326] width 178 height 28
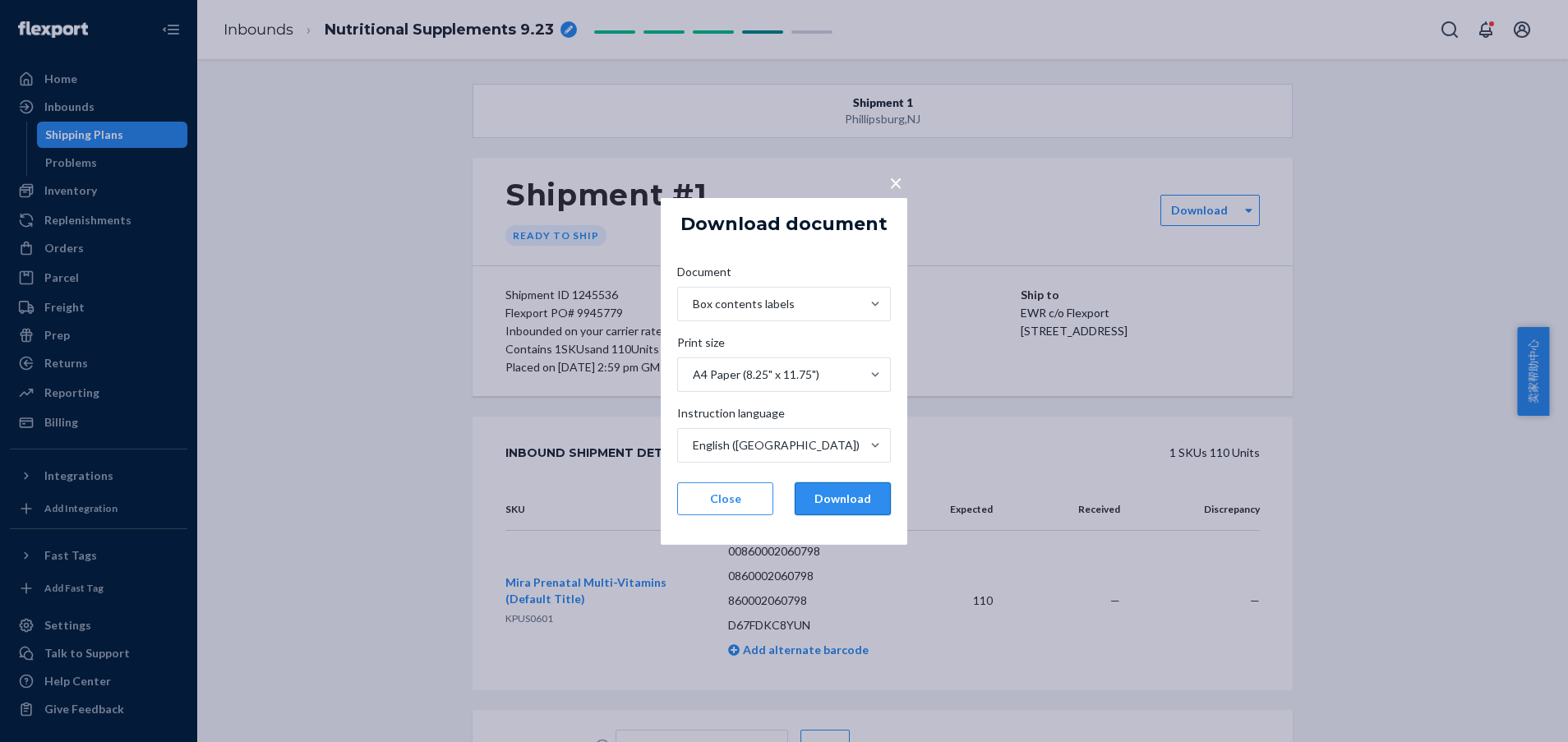
click at [835, 499] on button "Download" at bounding box center [843, 499] width 97 height 33
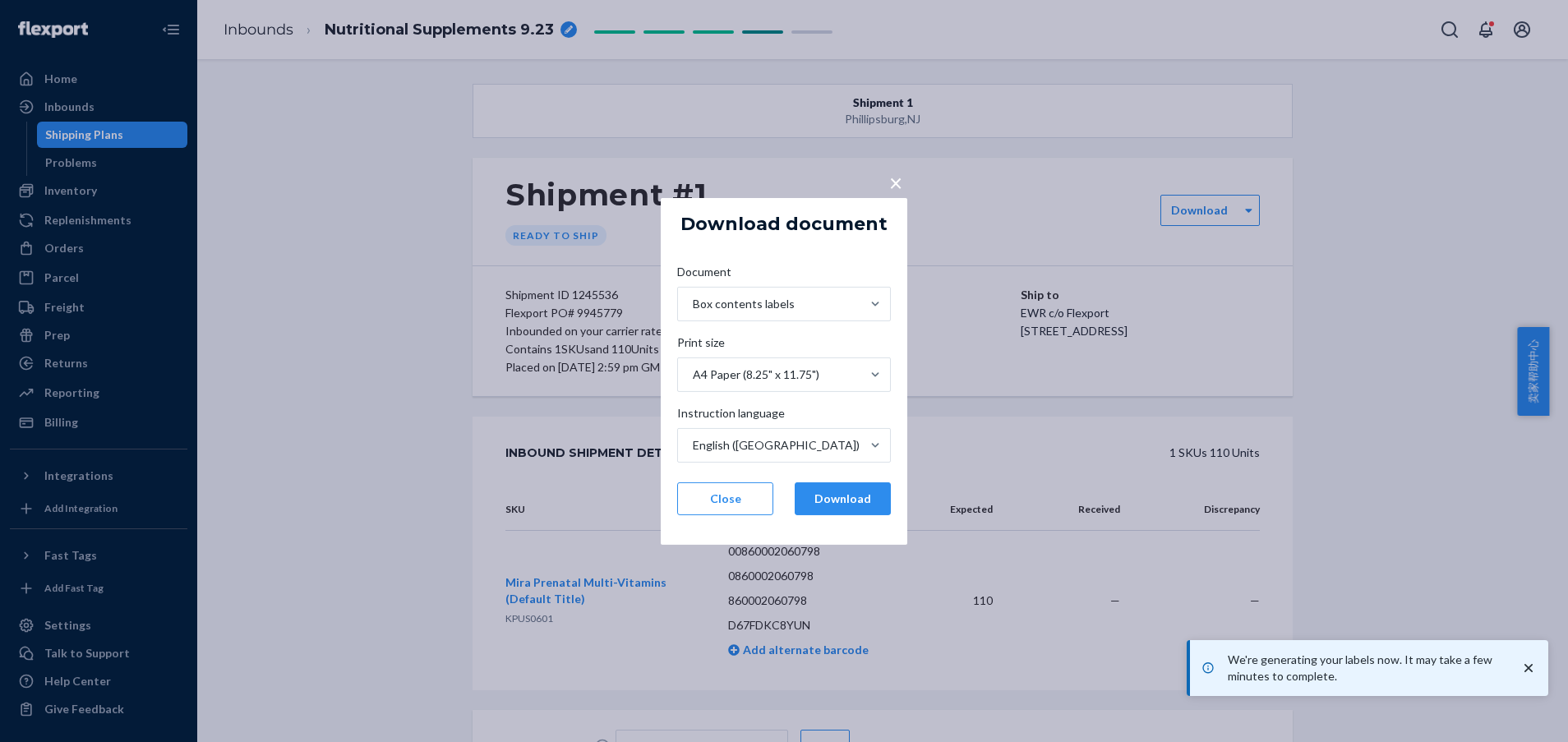
click at [890, 185] on span "×" at bounding box center [896, 181] width 14 height 28
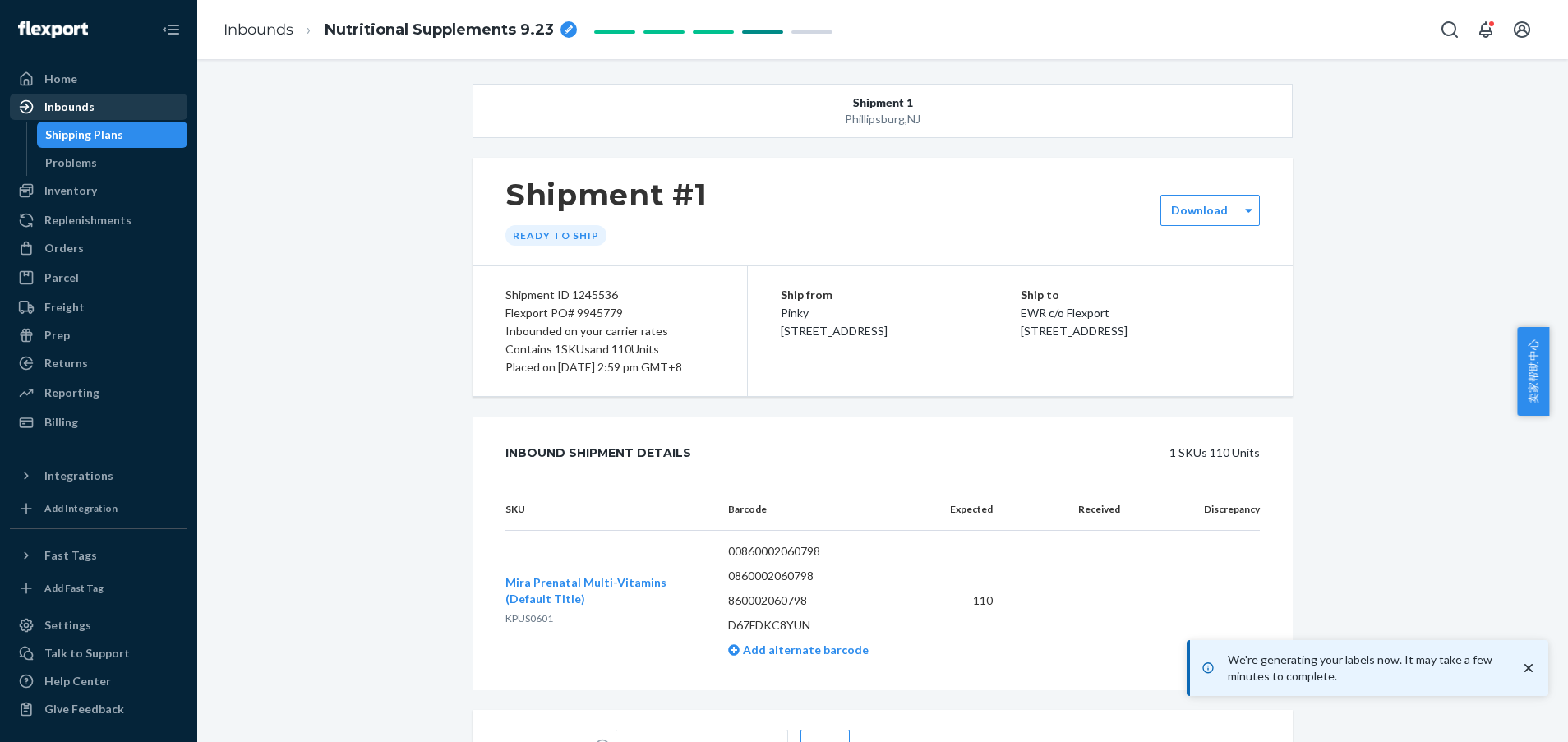
click at [80, 107] on div "Inbounds" at bounding box center [70, 106] width 50 height 16
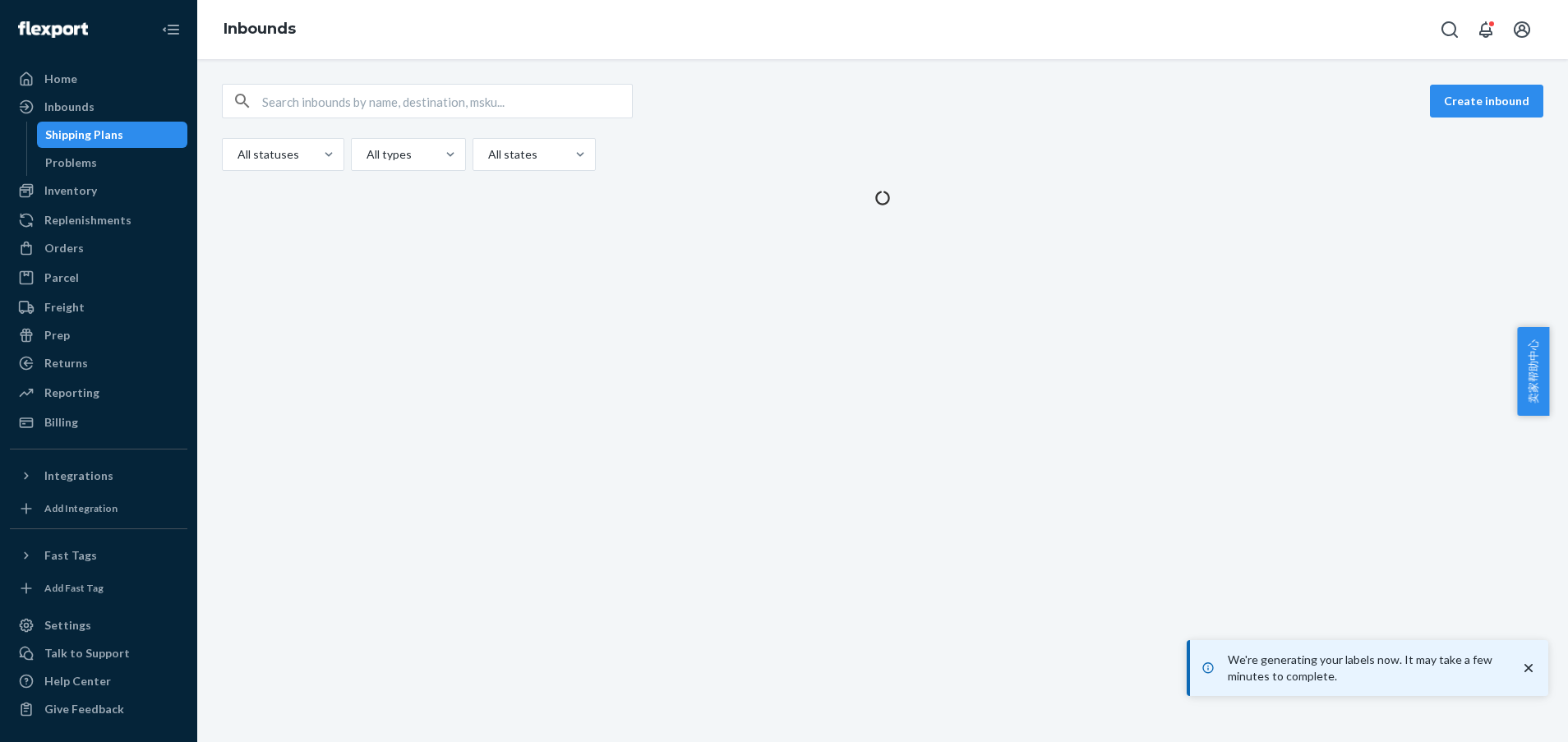
click at [1536, 664] on icon "close toast" at bounding box center [1527, 667] width 16 height 16
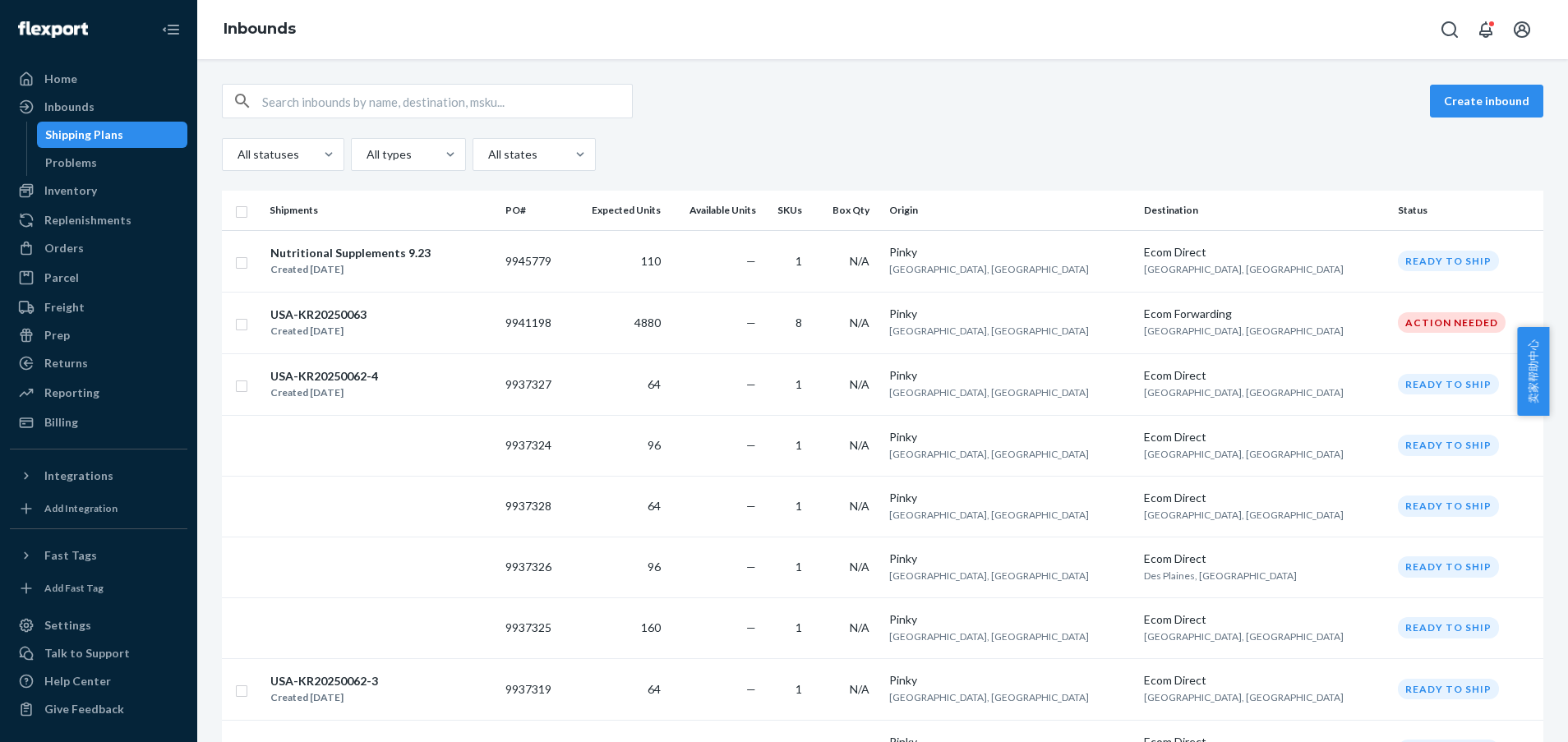
click at [1365, 100] on div "Create inbound" at bounding box center [882, 101] width 1322 height 35
